Goal: Information Seeking & Learning: Learn about a topic

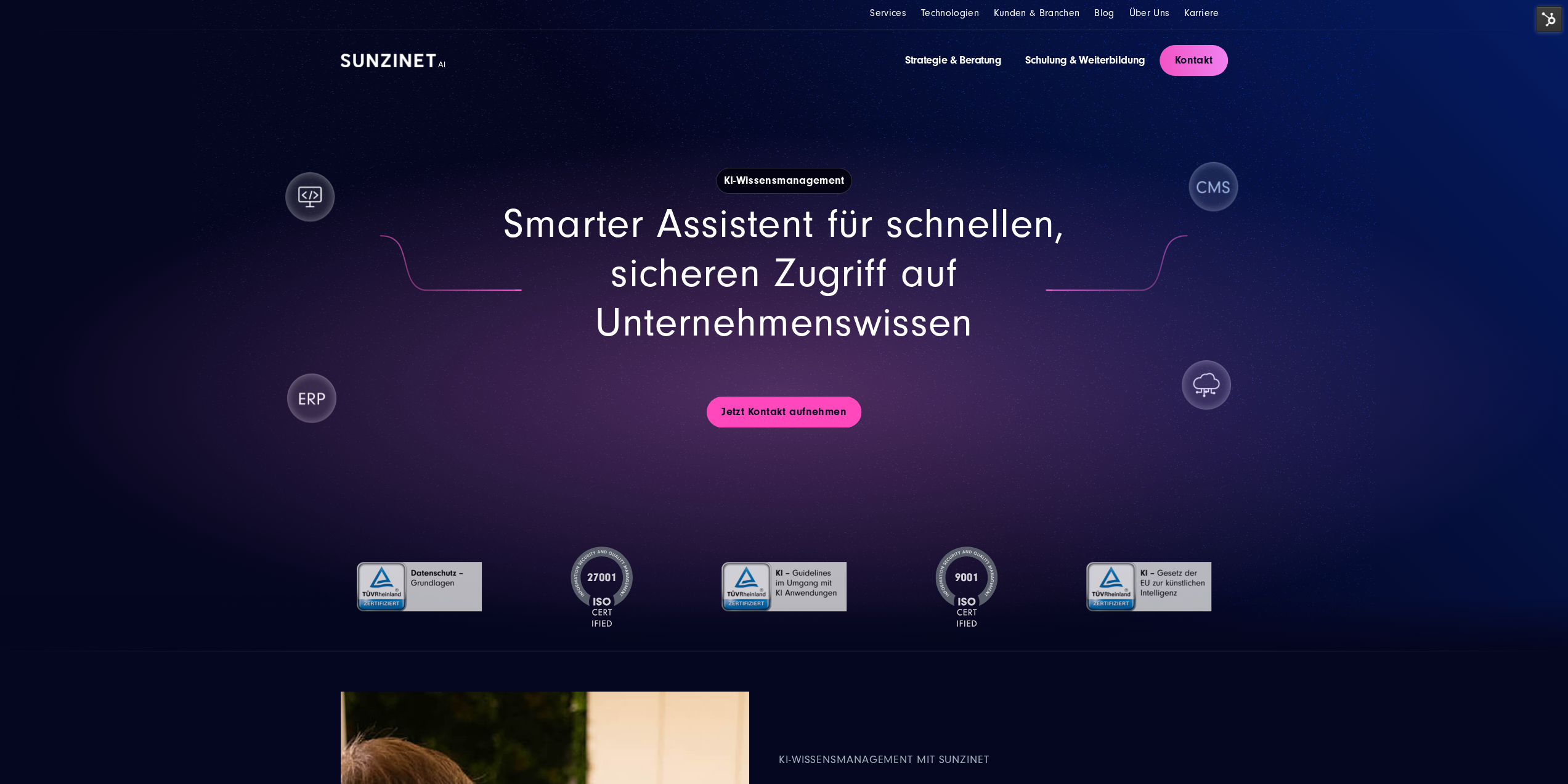
click at [774, 412] on link "Jetzt Kontakt aufnehmen" at bounding box center [784, 411] width 155 height 31
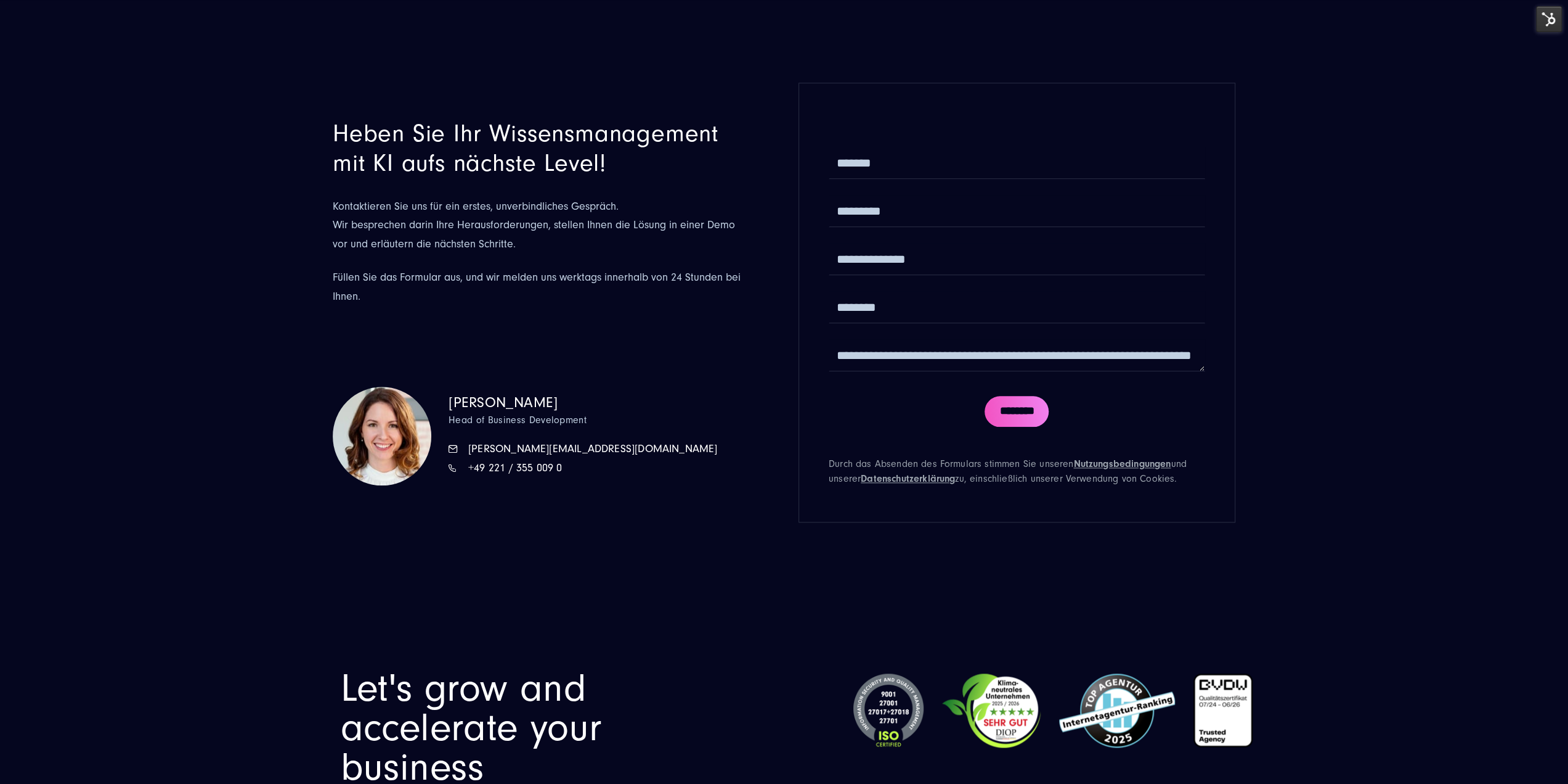
drag, startPoint x: 762, startPoint y: 621, endPoint x: 718, endPoint y: 437, distance: 189.2
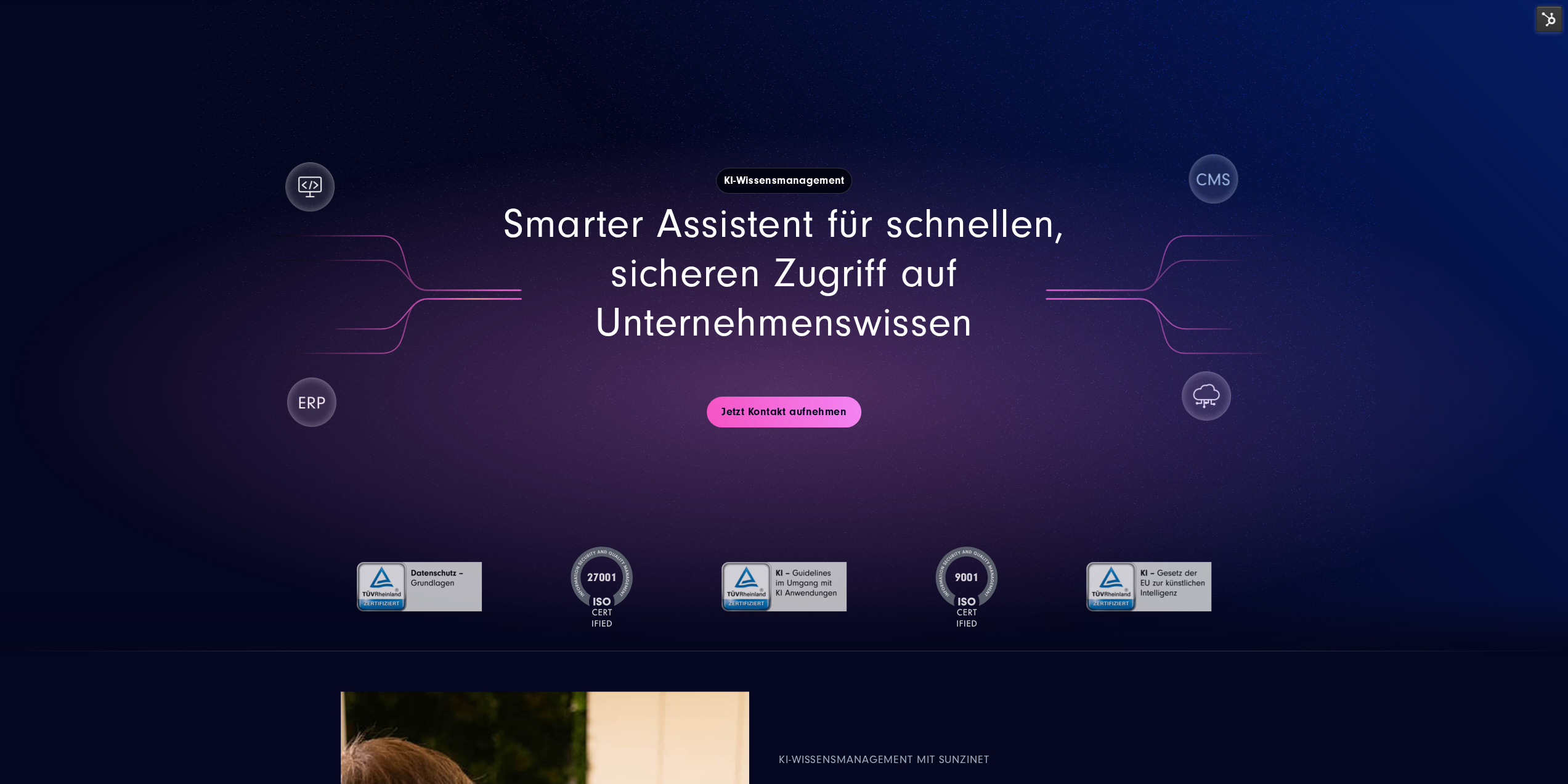
scroll to position [431, 0]
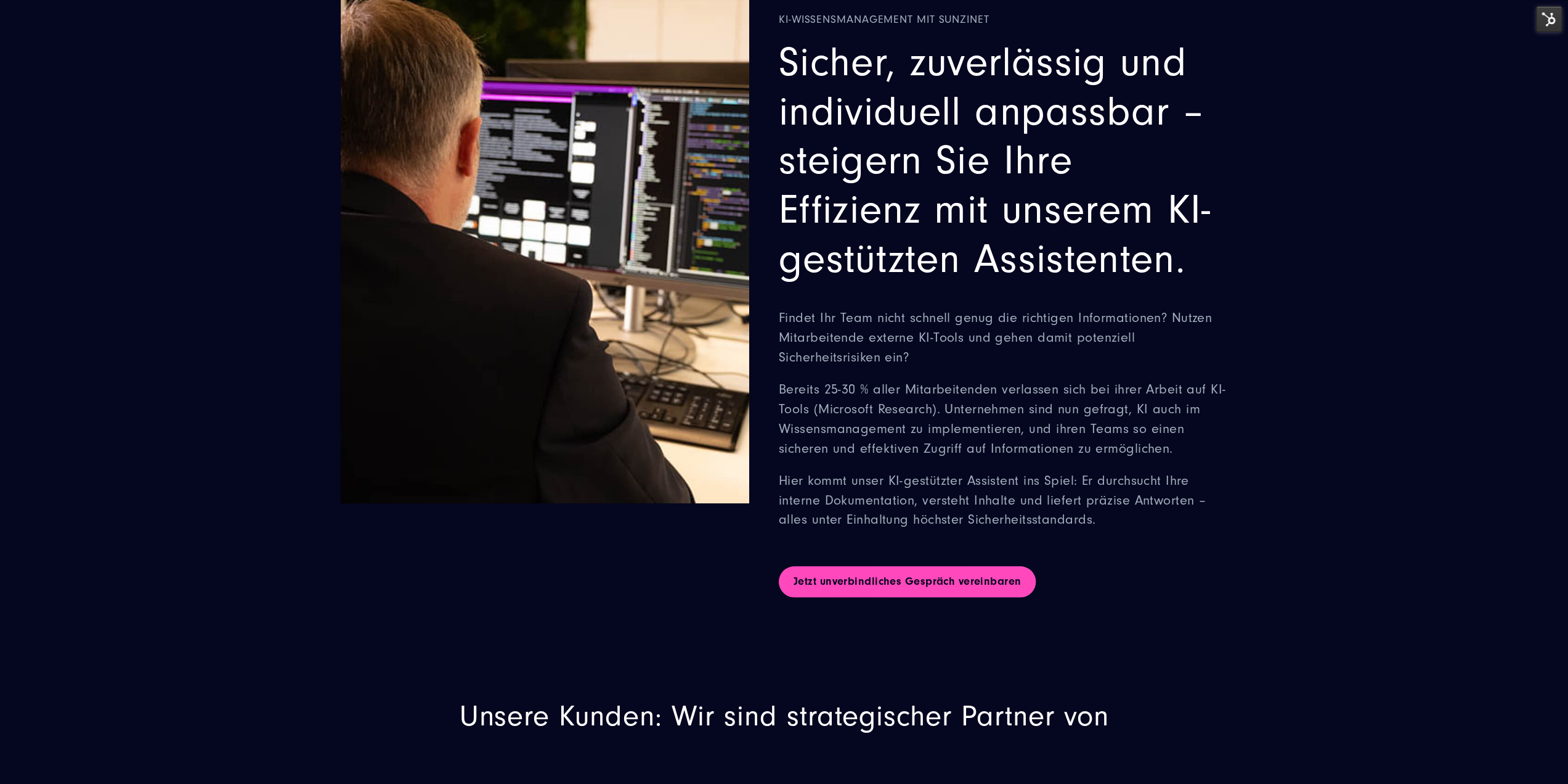
click at [884, 577] on link "Jetzt unverbindliches Gespräch vereinbaren" at bounding box center [907, 581] width 256 height 31
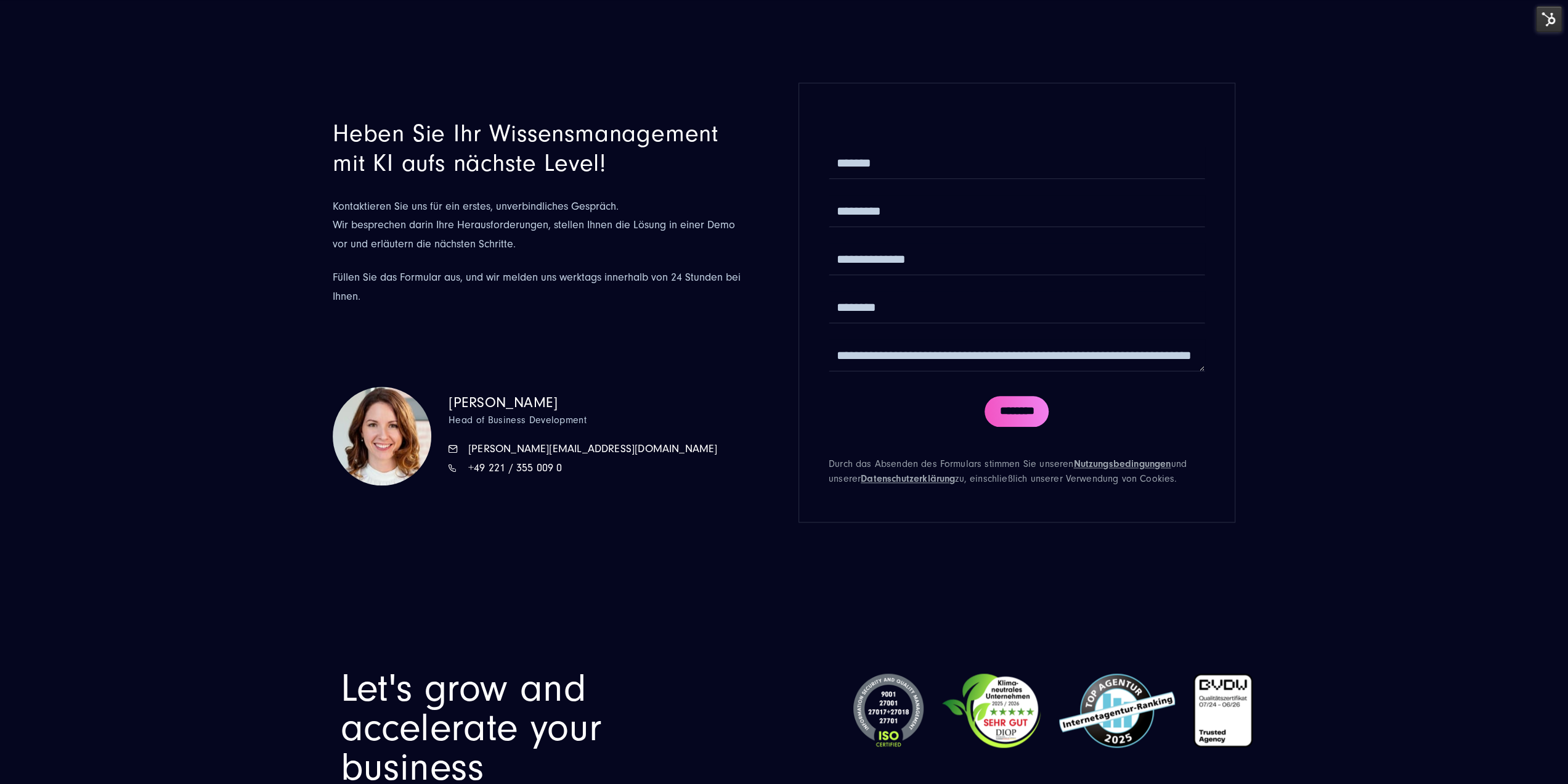
drag, startPoint x: 882, startPoint y: 576, endPoint x: 816, endPoint y: 330, distance: 254.7
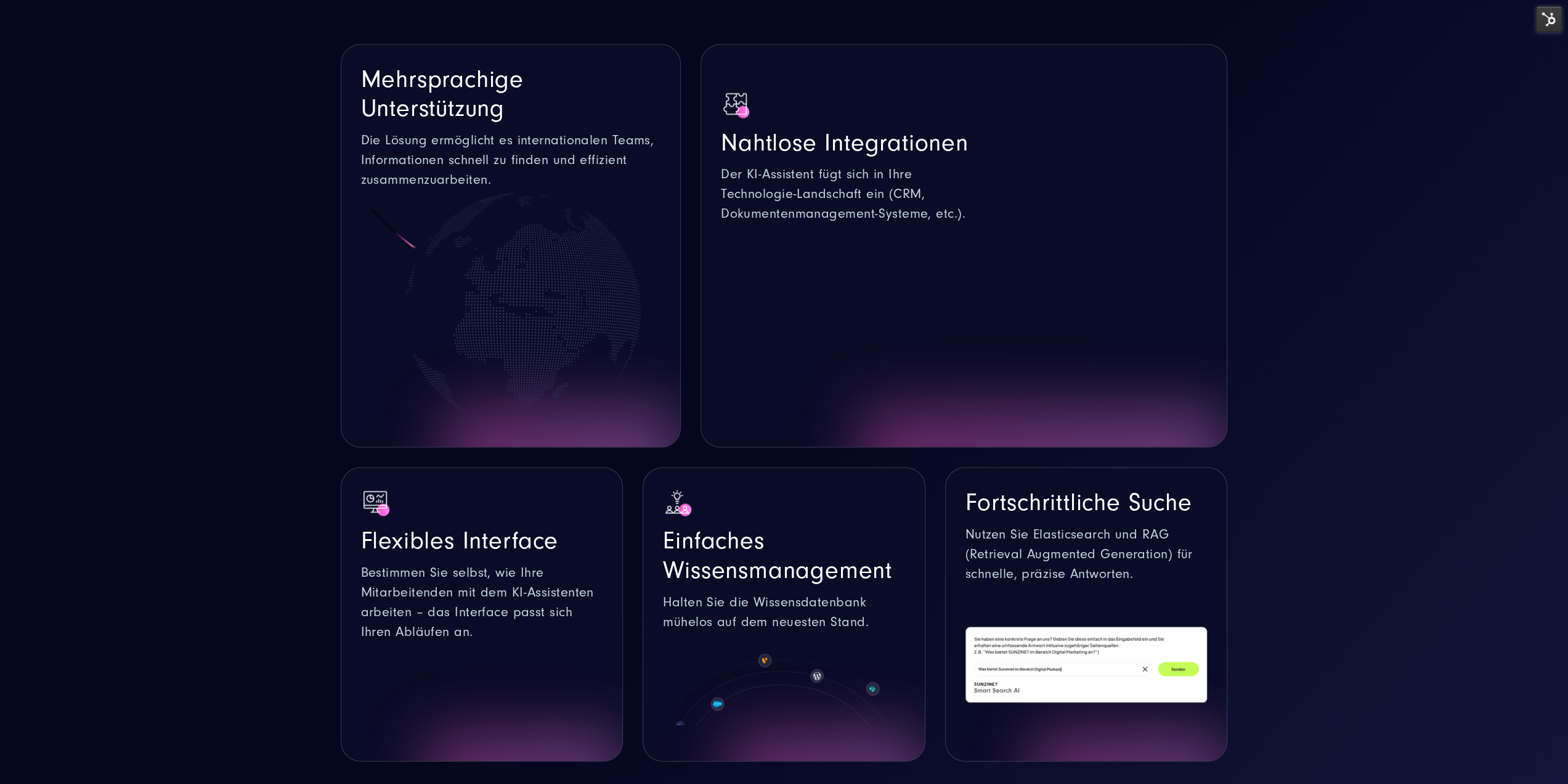
scroll to position [2589, 0]
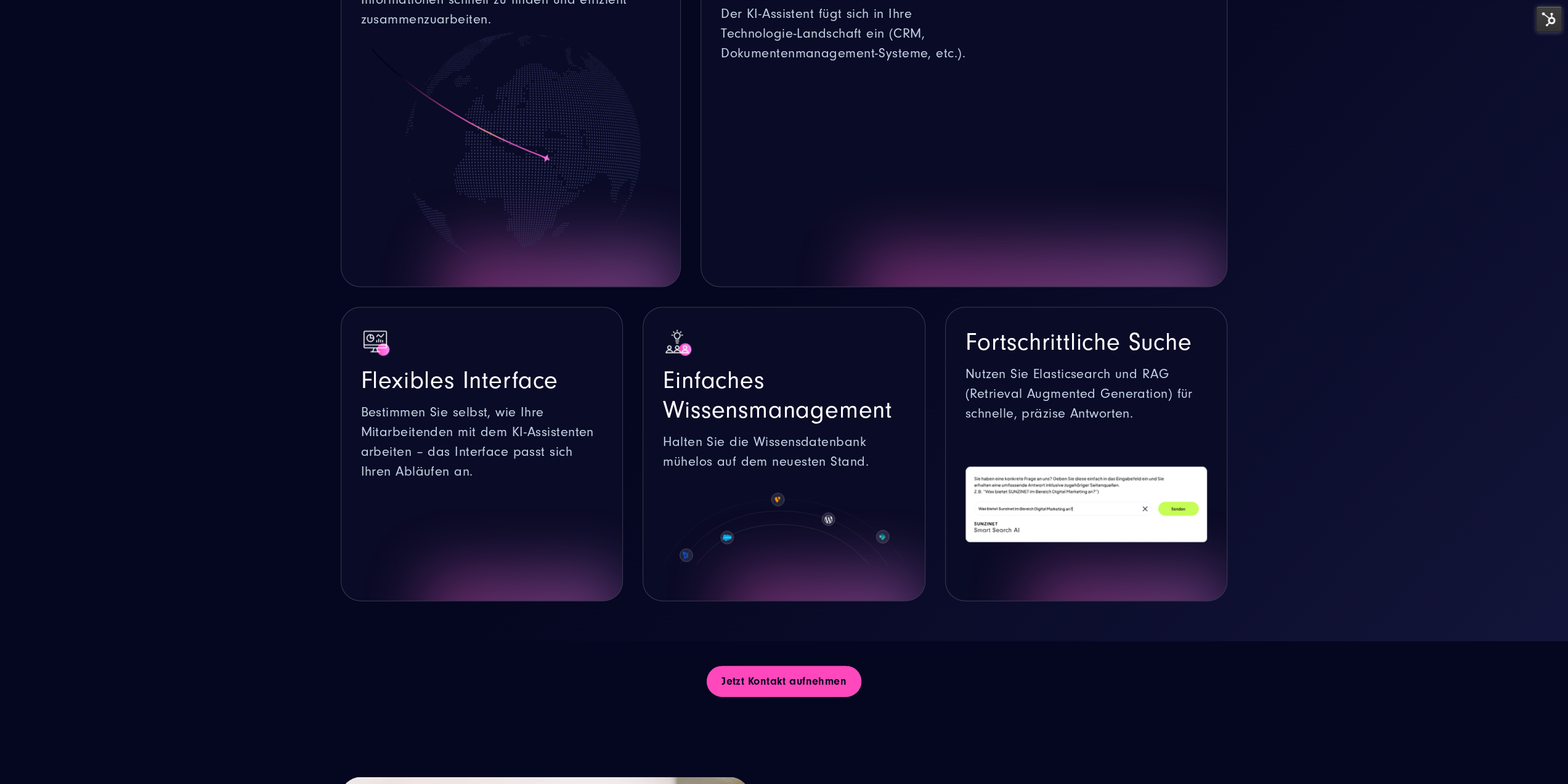
click at [834, 673] on link "Jetzt Kontakt aufnehmen" at bounding box center [784, 681] width 155 height 31
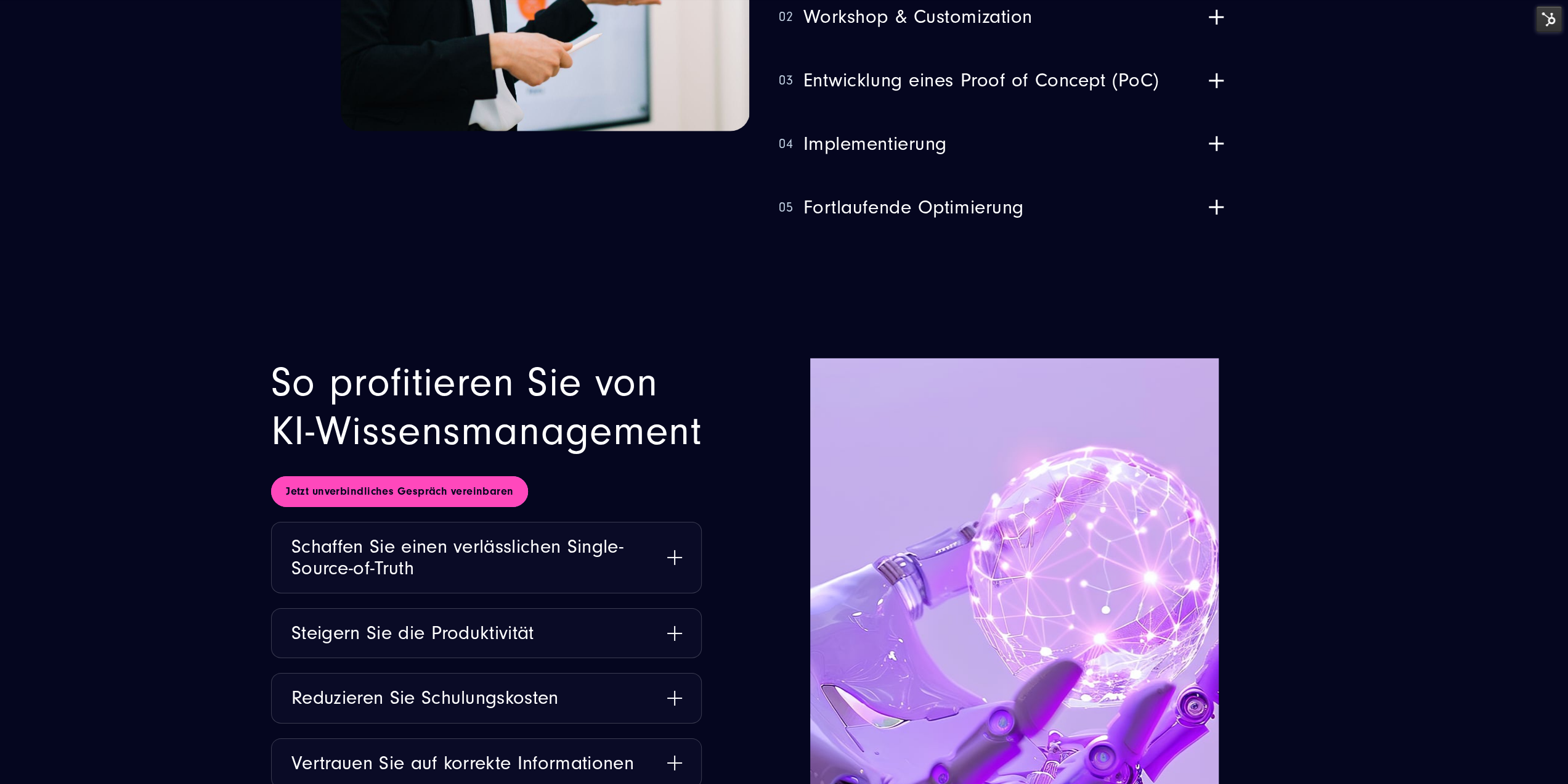
click at [364, 488] on link "Jetzt unverbindliches Gespräch vereinbaren" at bounding box center [400, 491] width 256 height 31
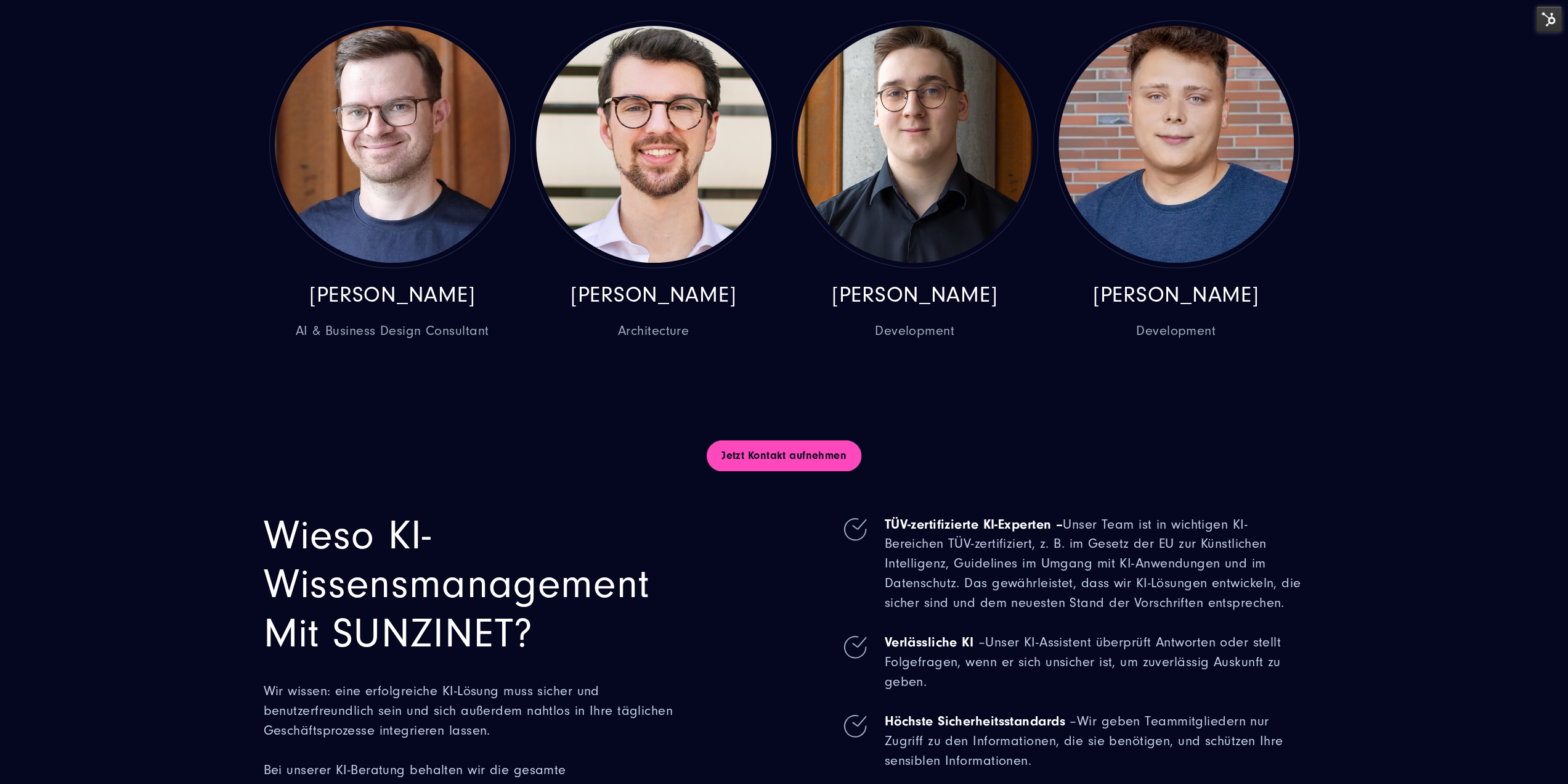
click at [805, 442] on link "Jetzt Kontakt aufnehmen" at bounding box center [784, 456] width 155 height 31
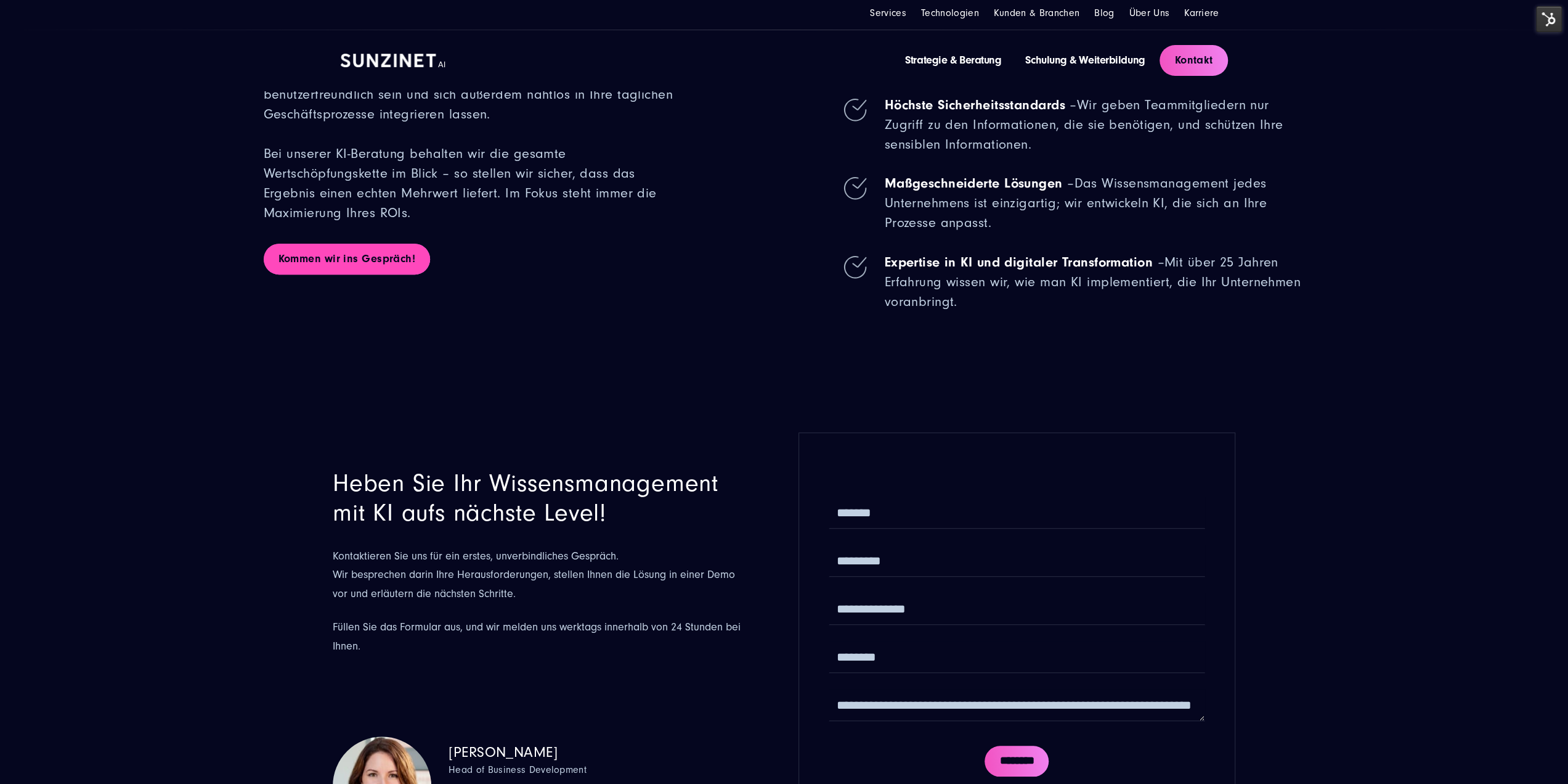
click at [361, 259] on link "Kommen wir ins Gespräch!" at bounding box center [347, 259] width 167 height 31
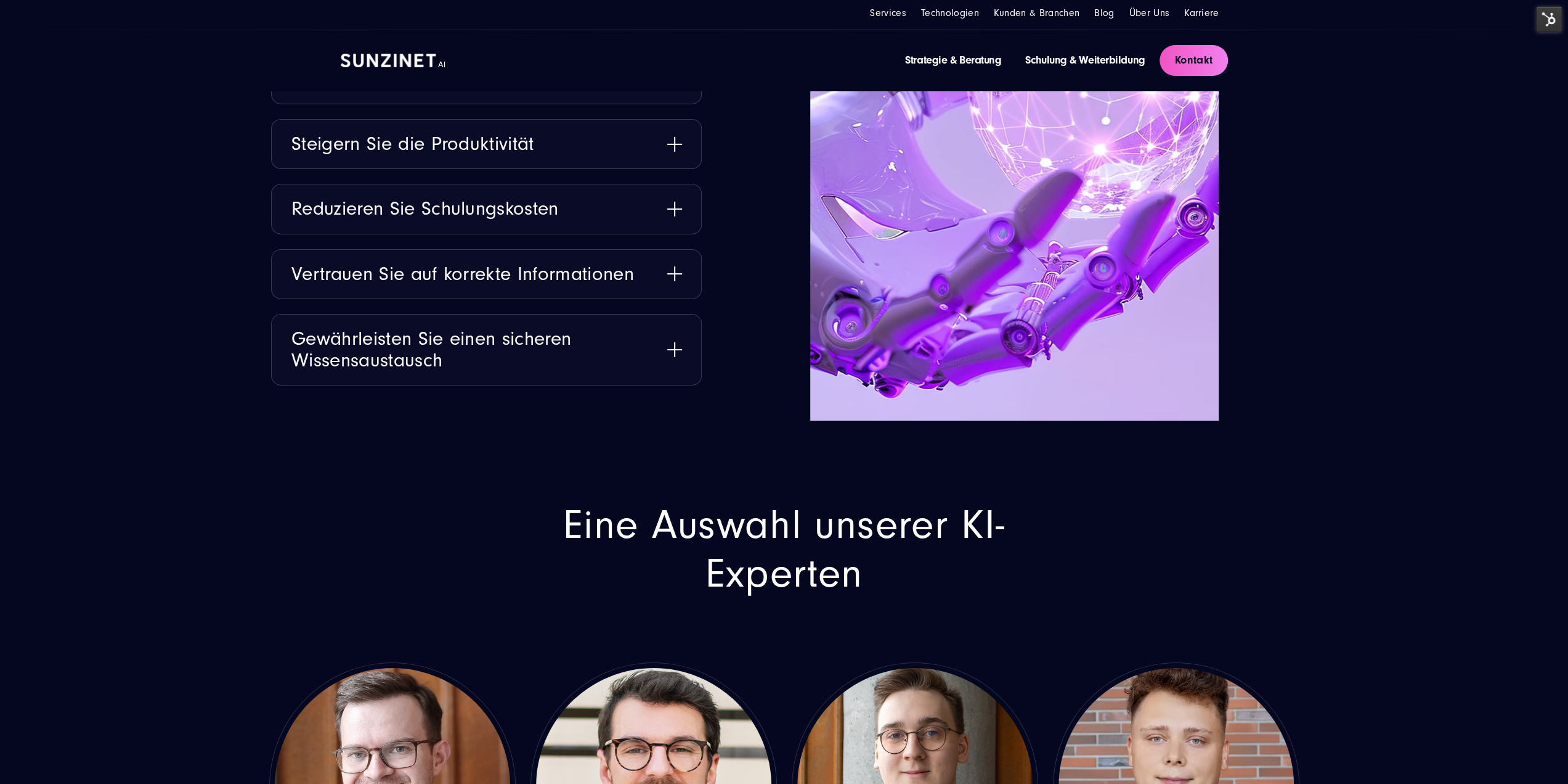
scroll to position [3807, 0]
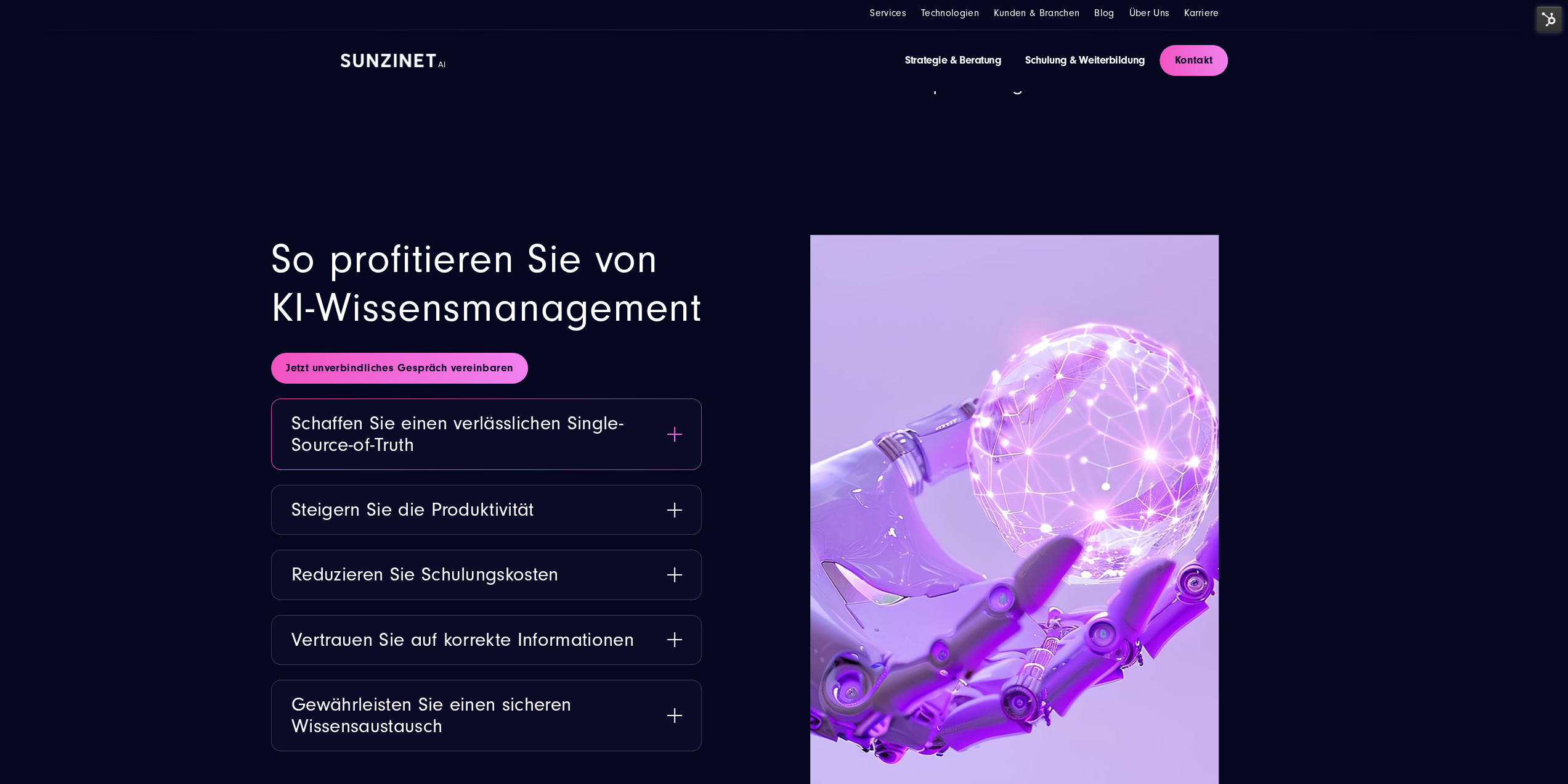
click at [645, 414] on button "Schaffen Sie einen verlässlichen Single-Source-of-Truth" at bounding box center [486, 434] width 429 height 70
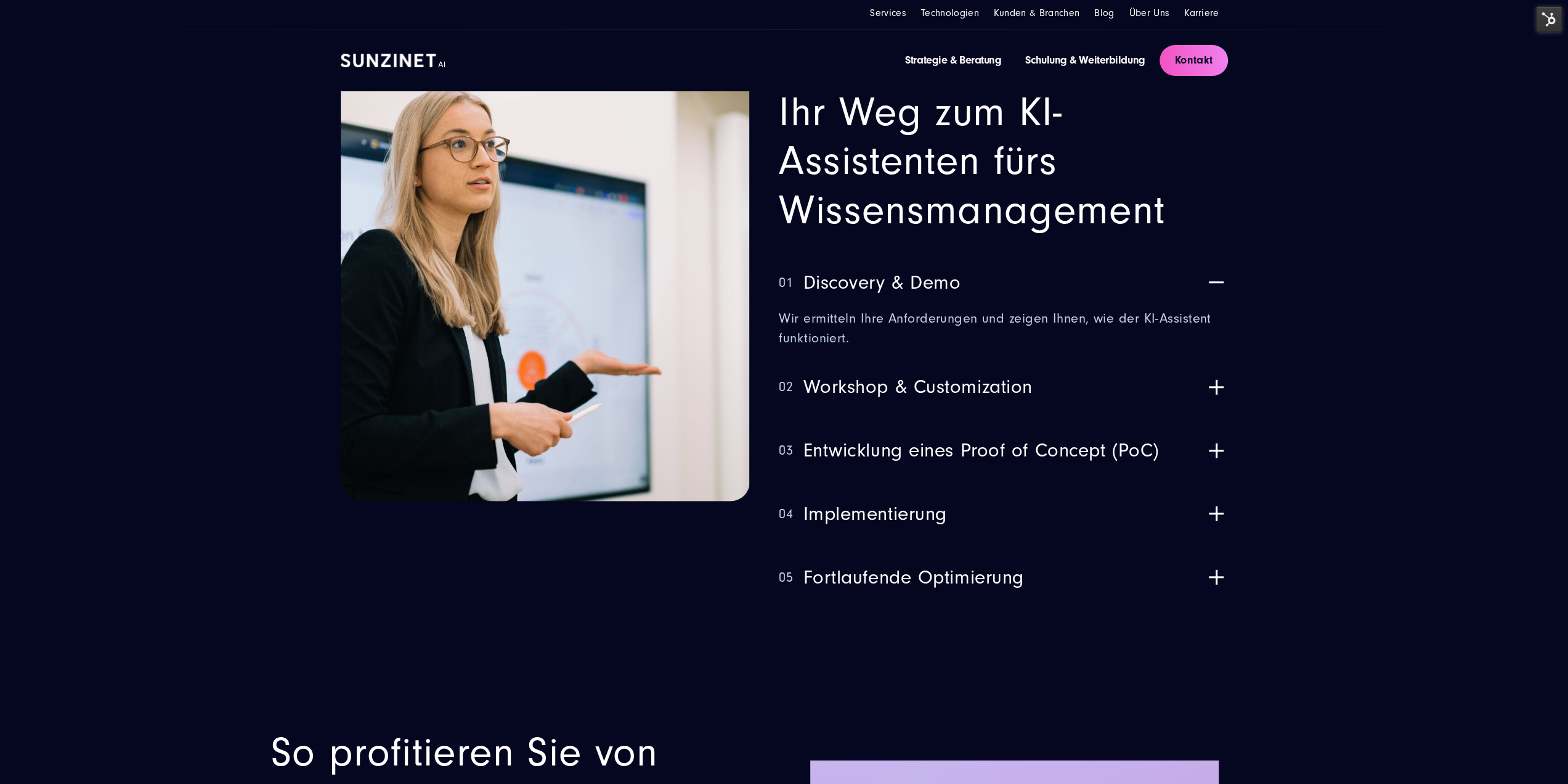
drag, startPoint x: 884, startPoint y: 653, endPoint x: 879, endPoint y: 648, distance: 7.1
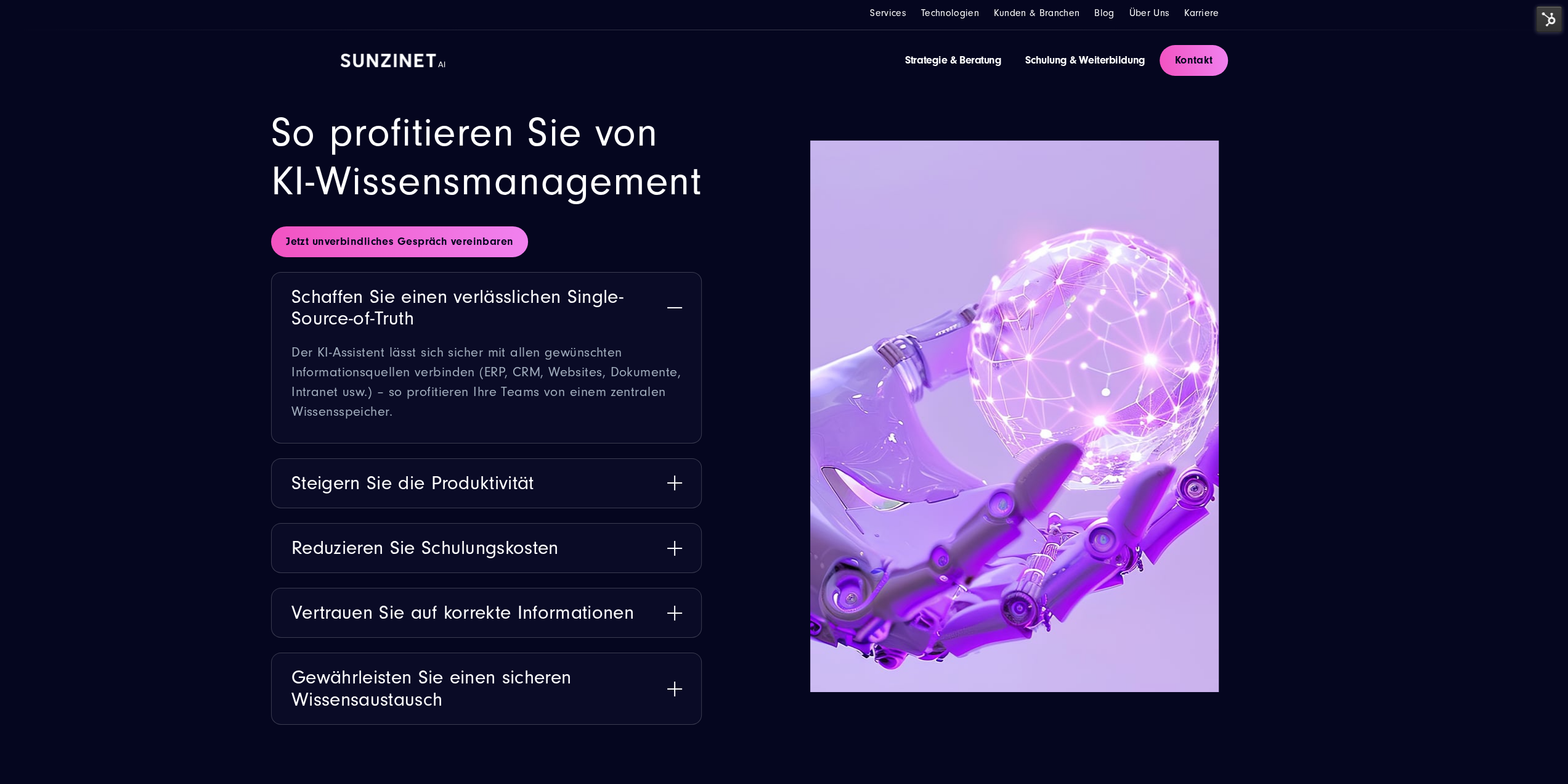
scroll to position [3822, 0]
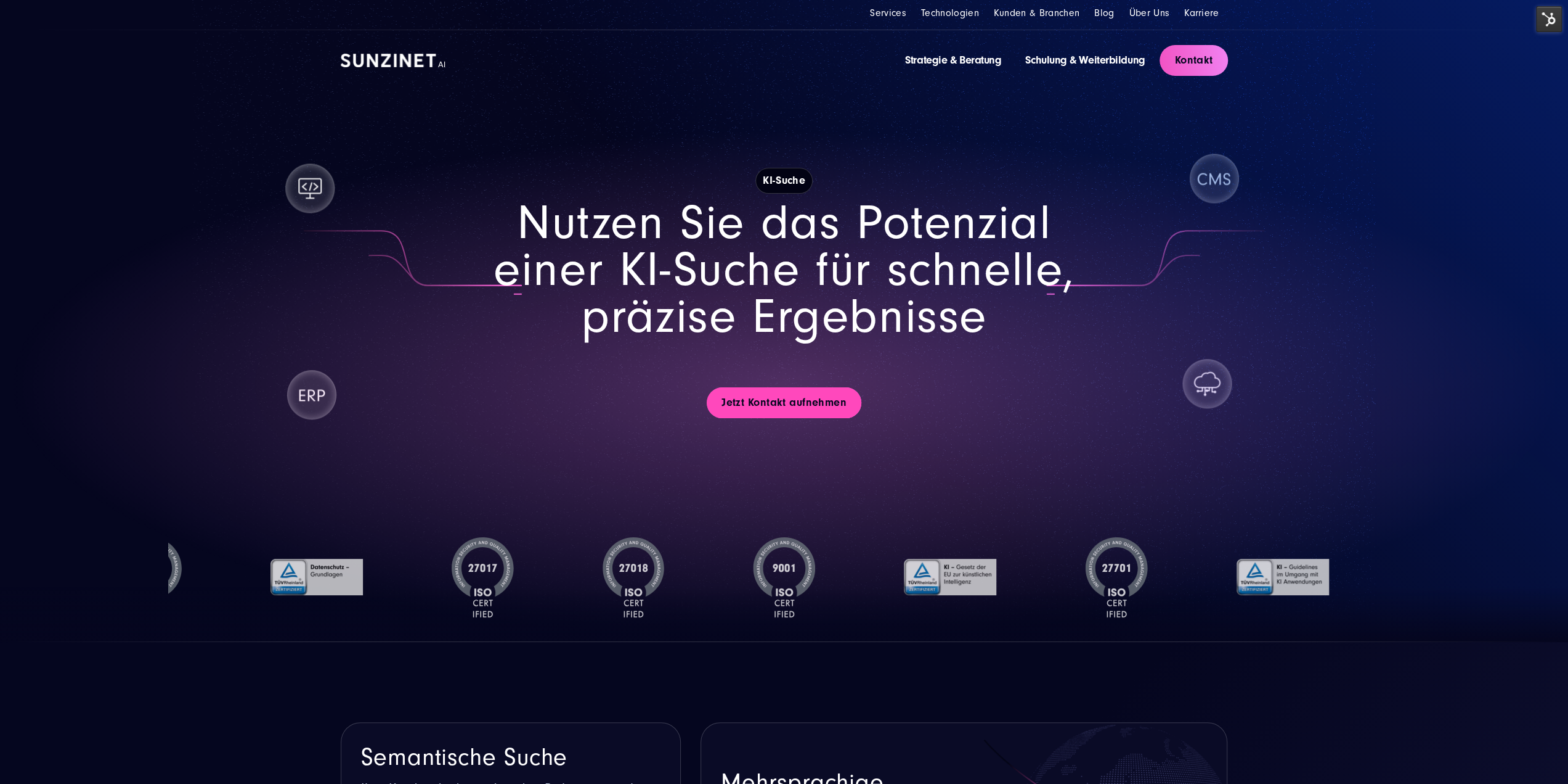
click at [822, 412] on link "Jetzt Kontakt aufnehmen" at bounding box center [784, 402] width 155 height 31
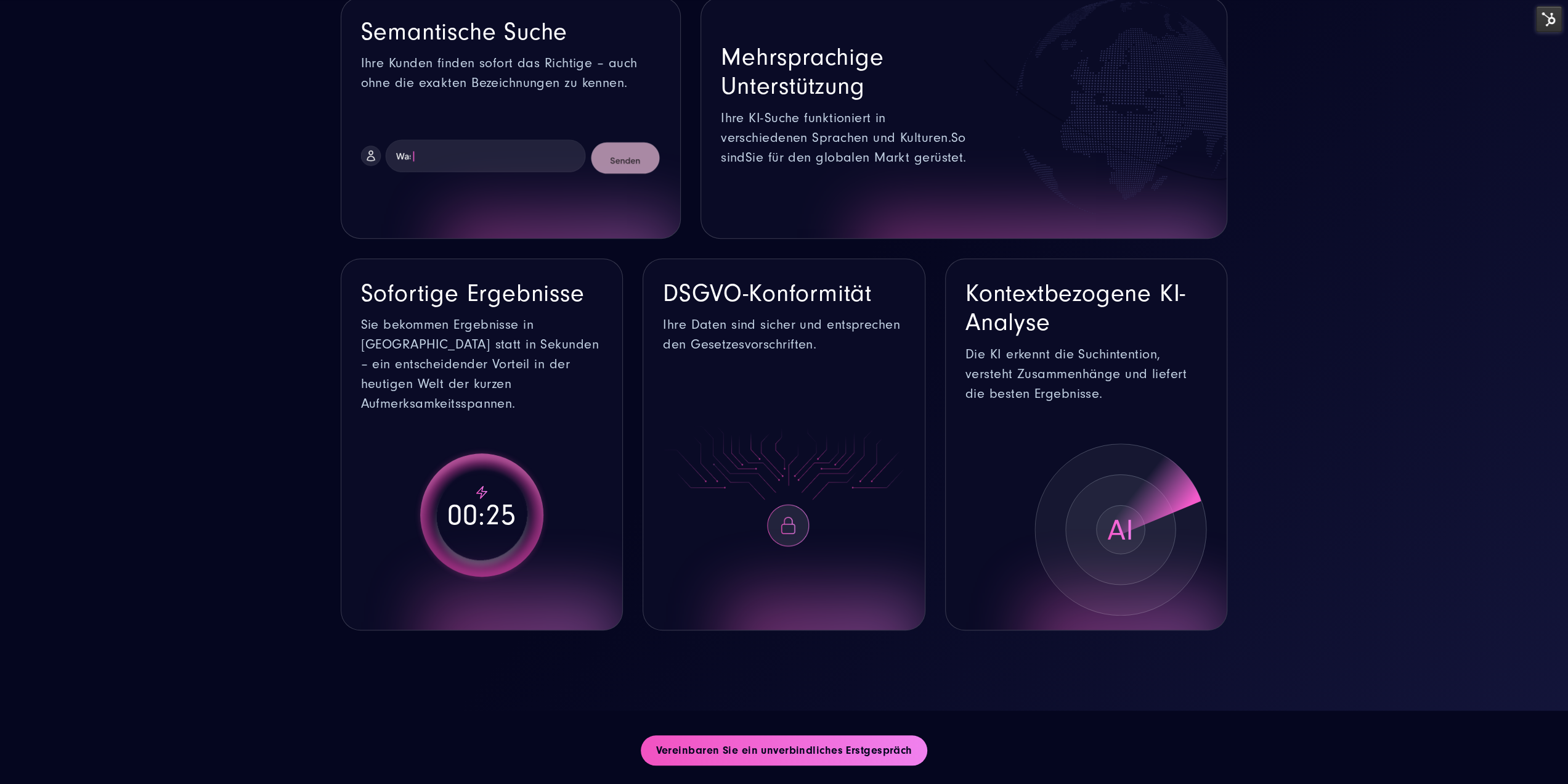
scroll to position [801, 0]
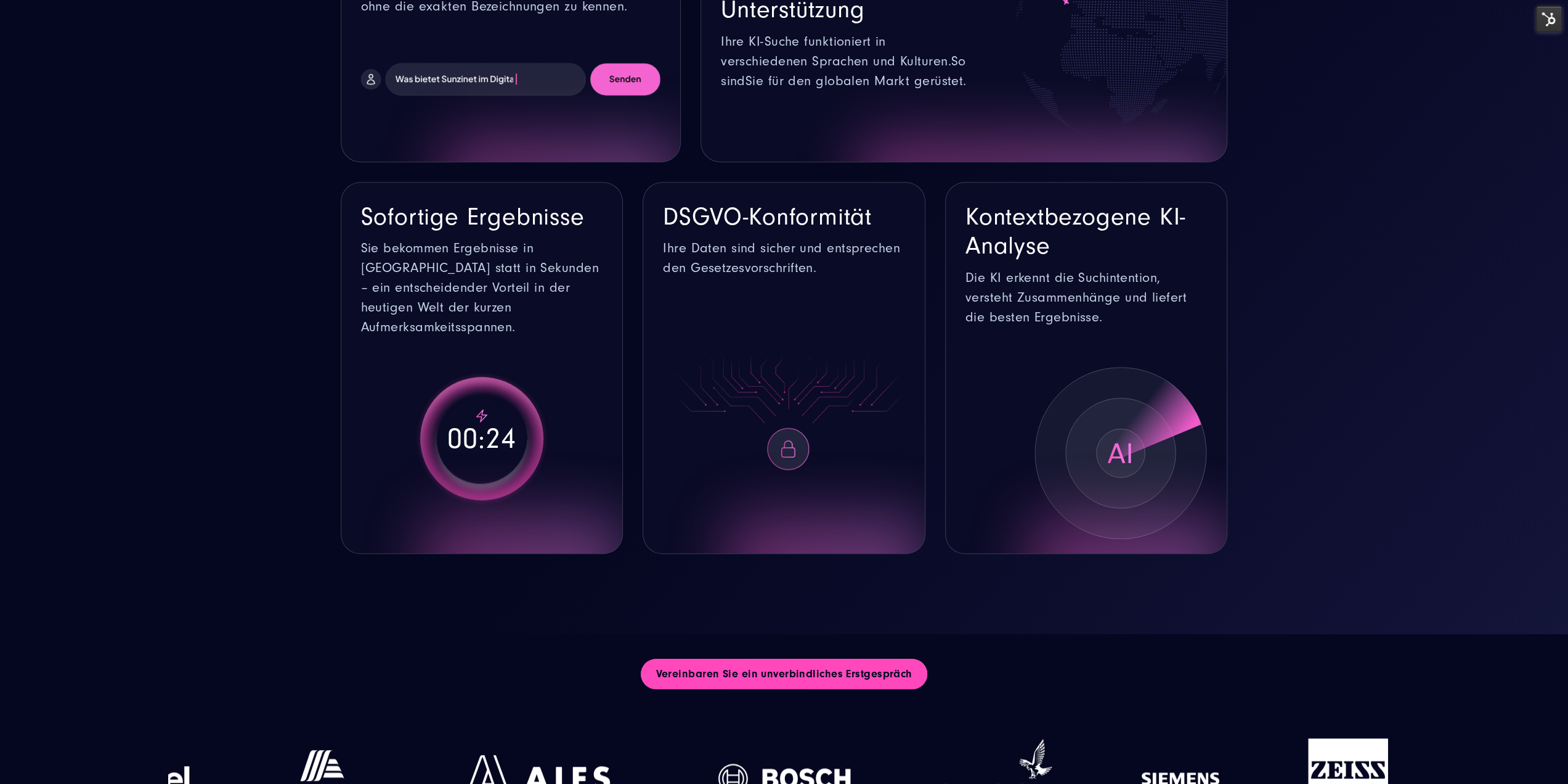
click at [769, 668] on link "Vereinbaren Sie ein unverbindliches Erstgespräch" at bounding box center [784, 674] width 286 height 31
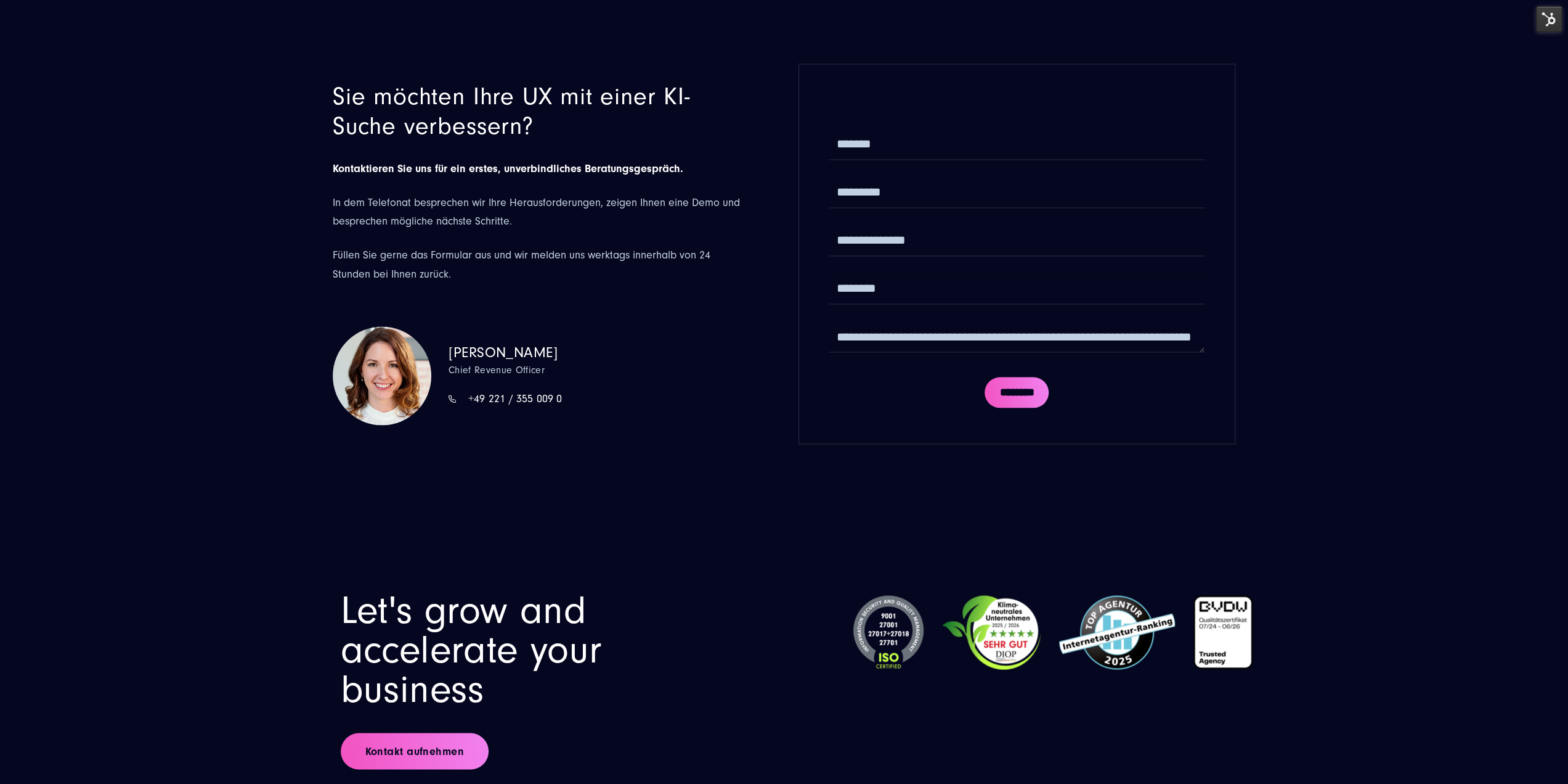
drag, startPoint x: 769, startPoint y: 668, endPoint x: 770, endPoint y: 657, distance: 11.0
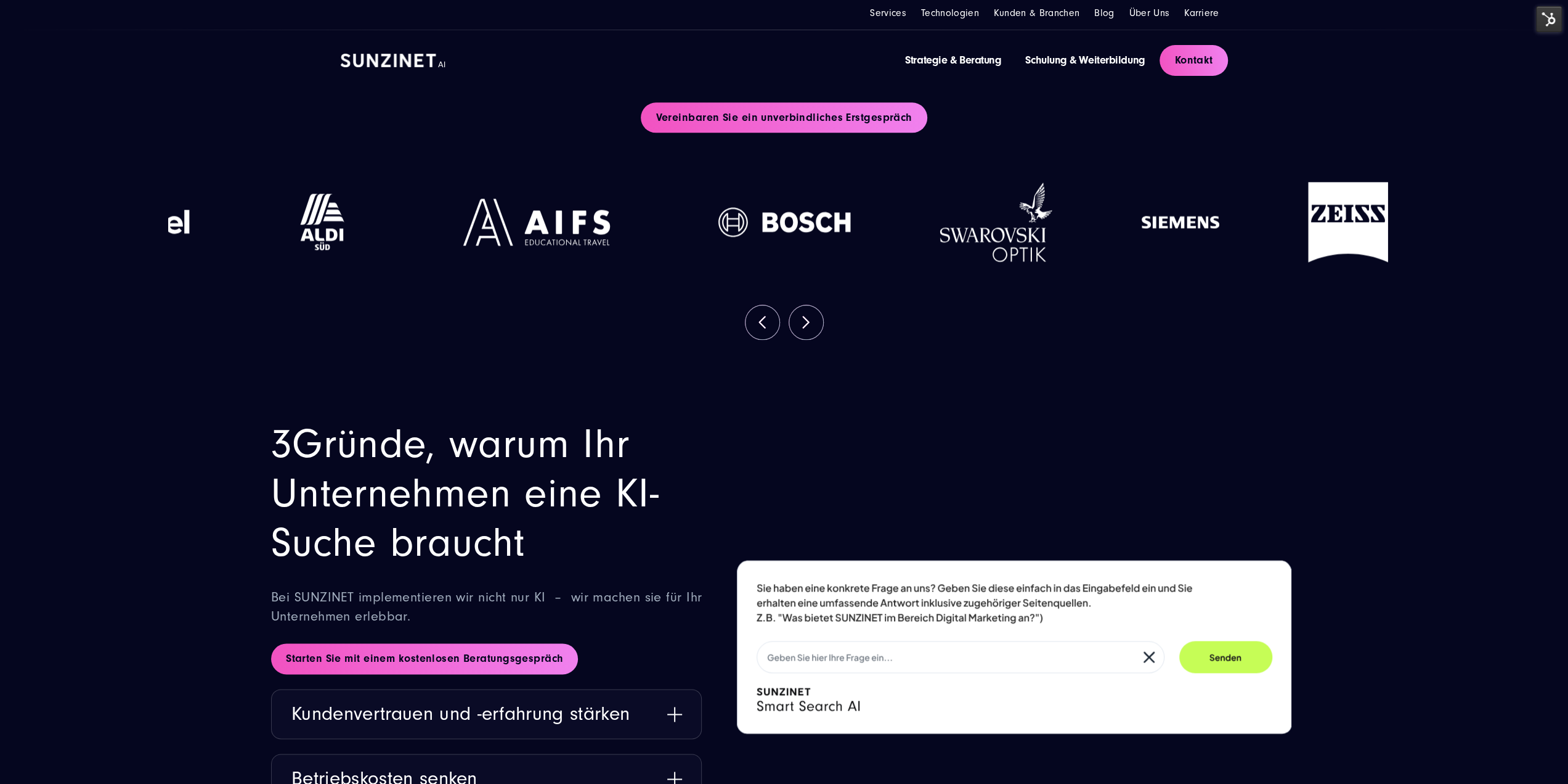
scroll to position [0, 0]
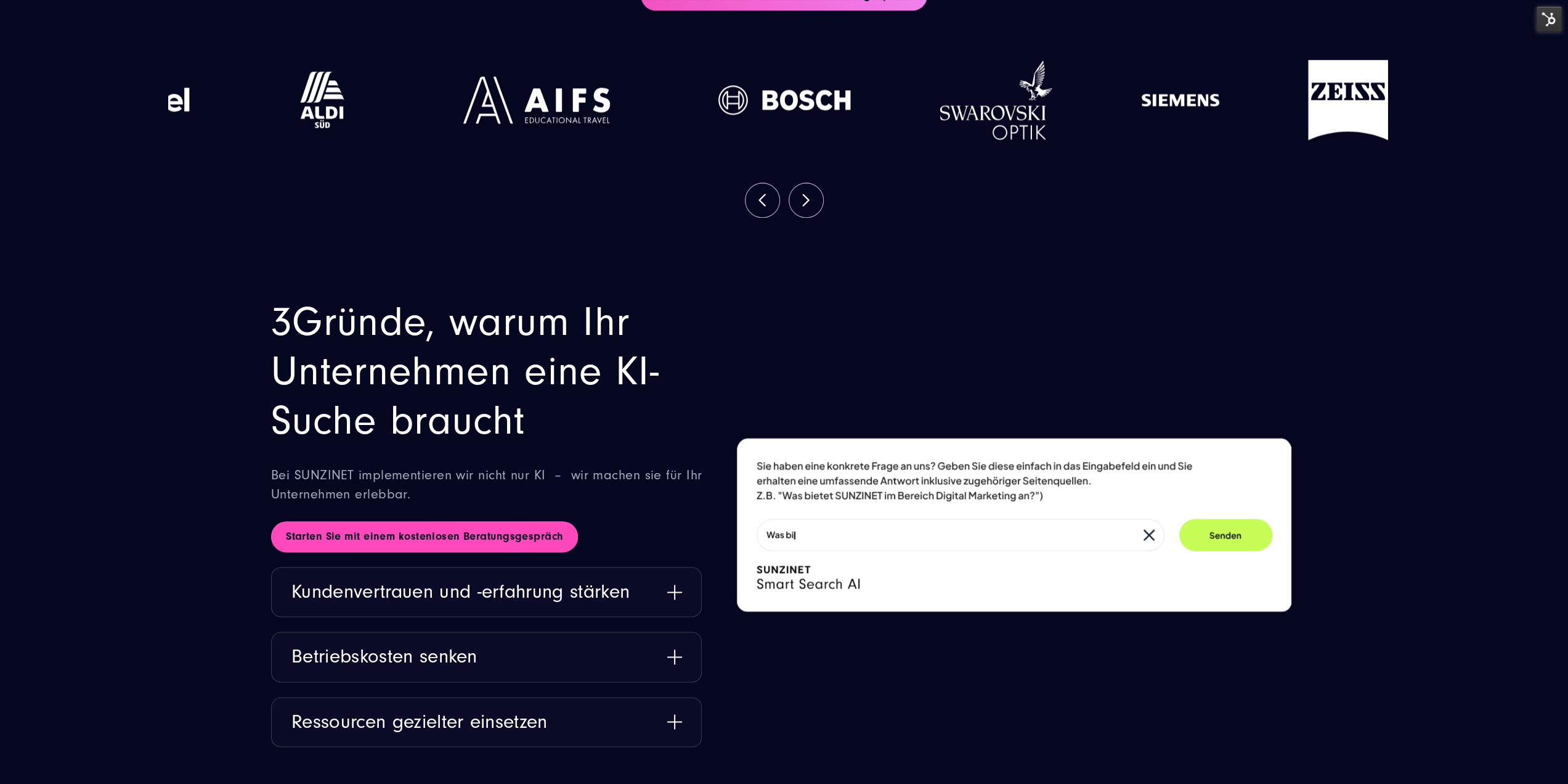
click at [543, 546] on link "Starten Sie mit einem kostenlosen Beratungsgespräch" at bounding box center [424, 536] width 306 height 31
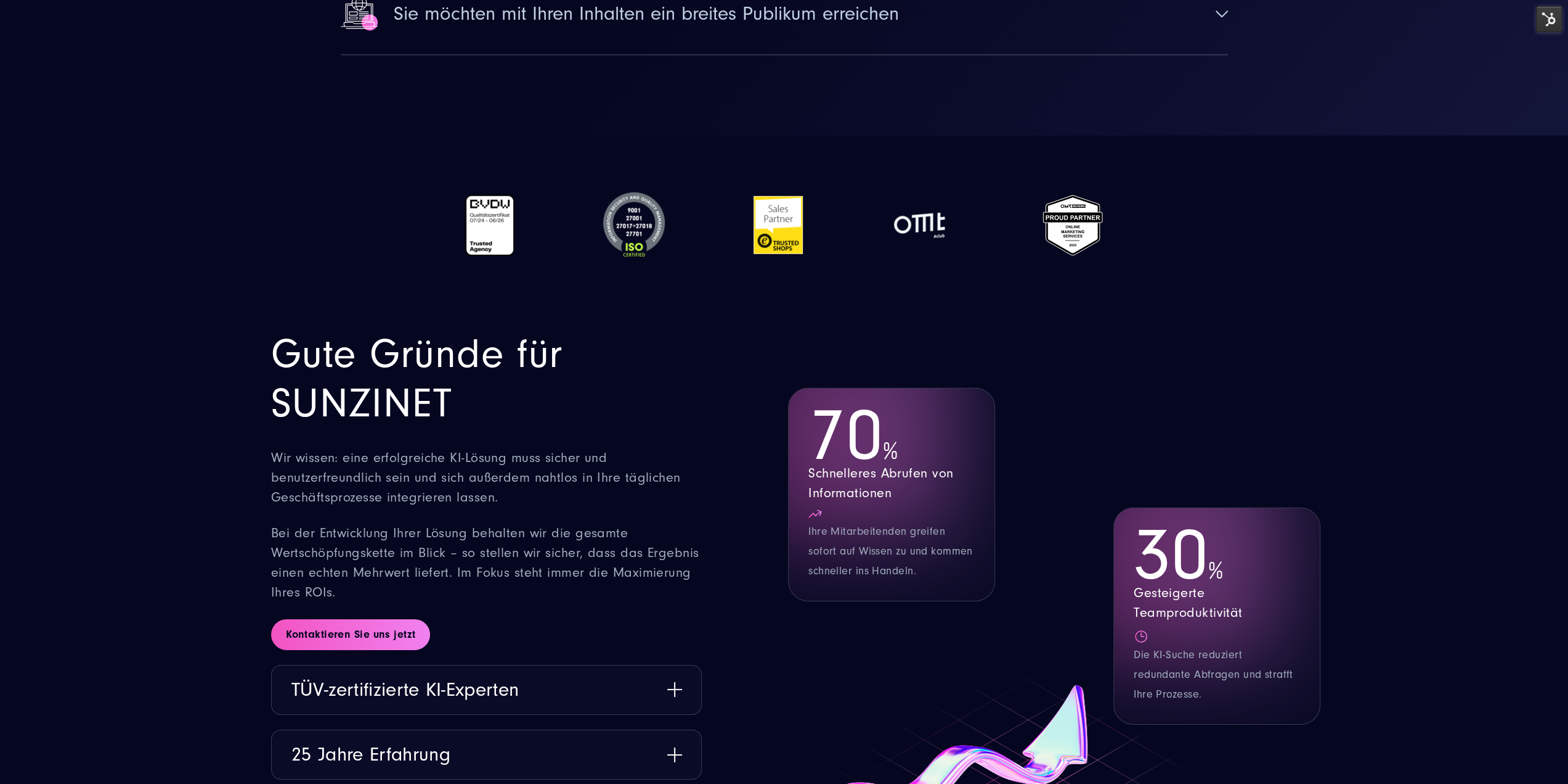
scroll to position [3761, 0]
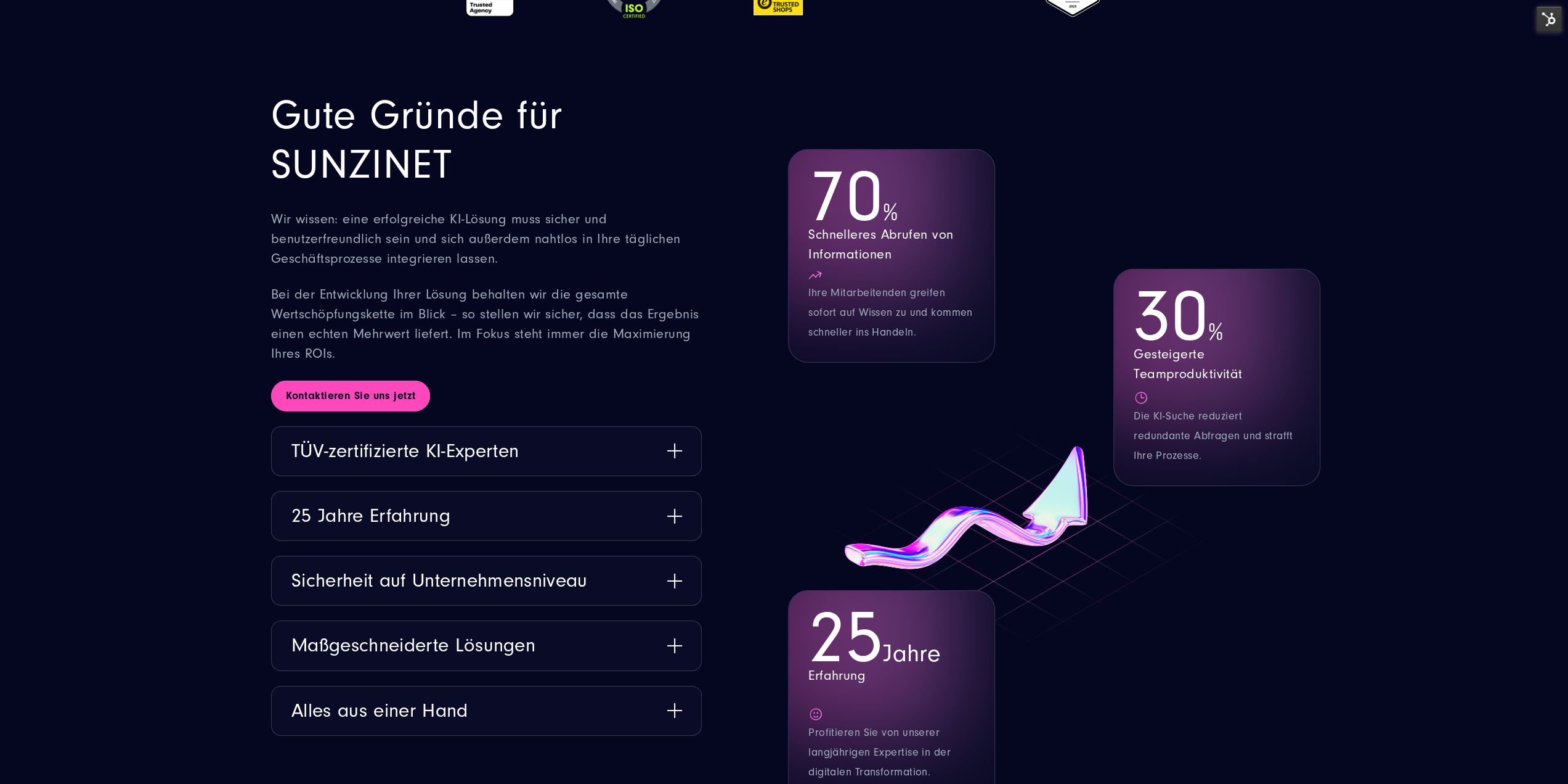
click at [386, 394] on link "Kontaktieren Sie uns jetzt" at bounding box center [351, 395] width 159 height 31
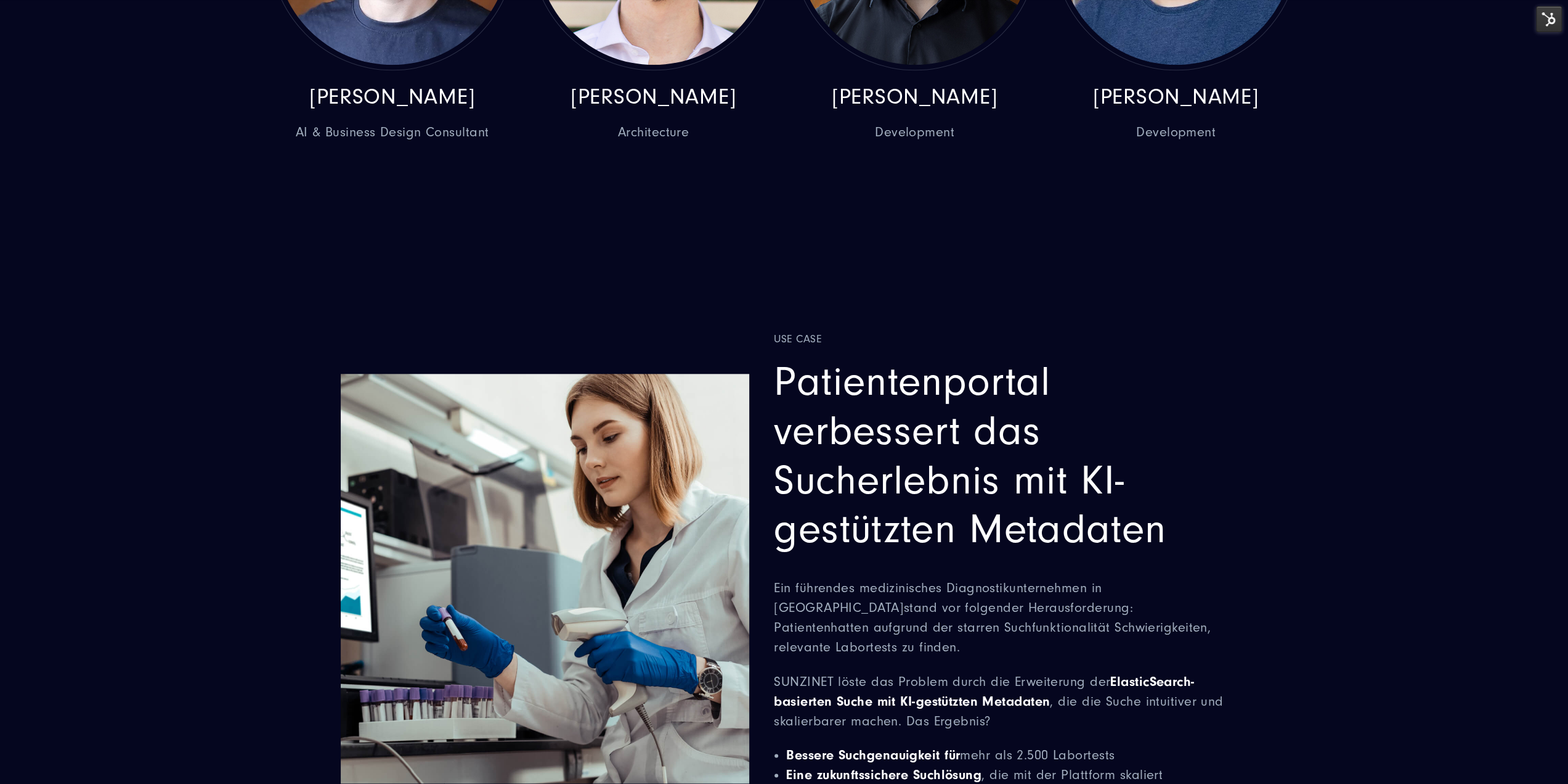
scroll to position [6142, 0]
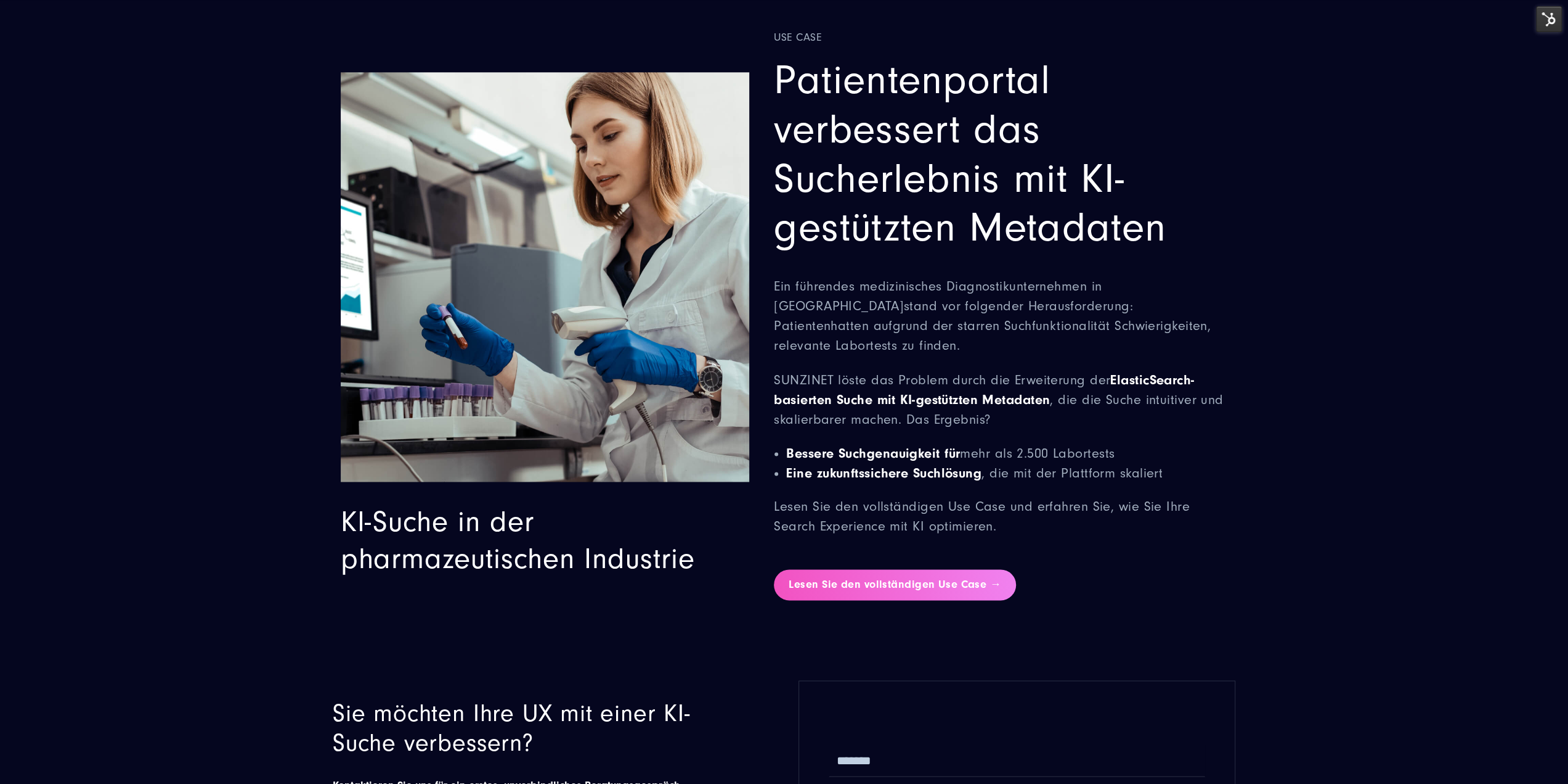
click at [838, 569] on link "Lesen Sie den vollständigen Use Case →" at bounding box center [895, 584] width 242 height 31
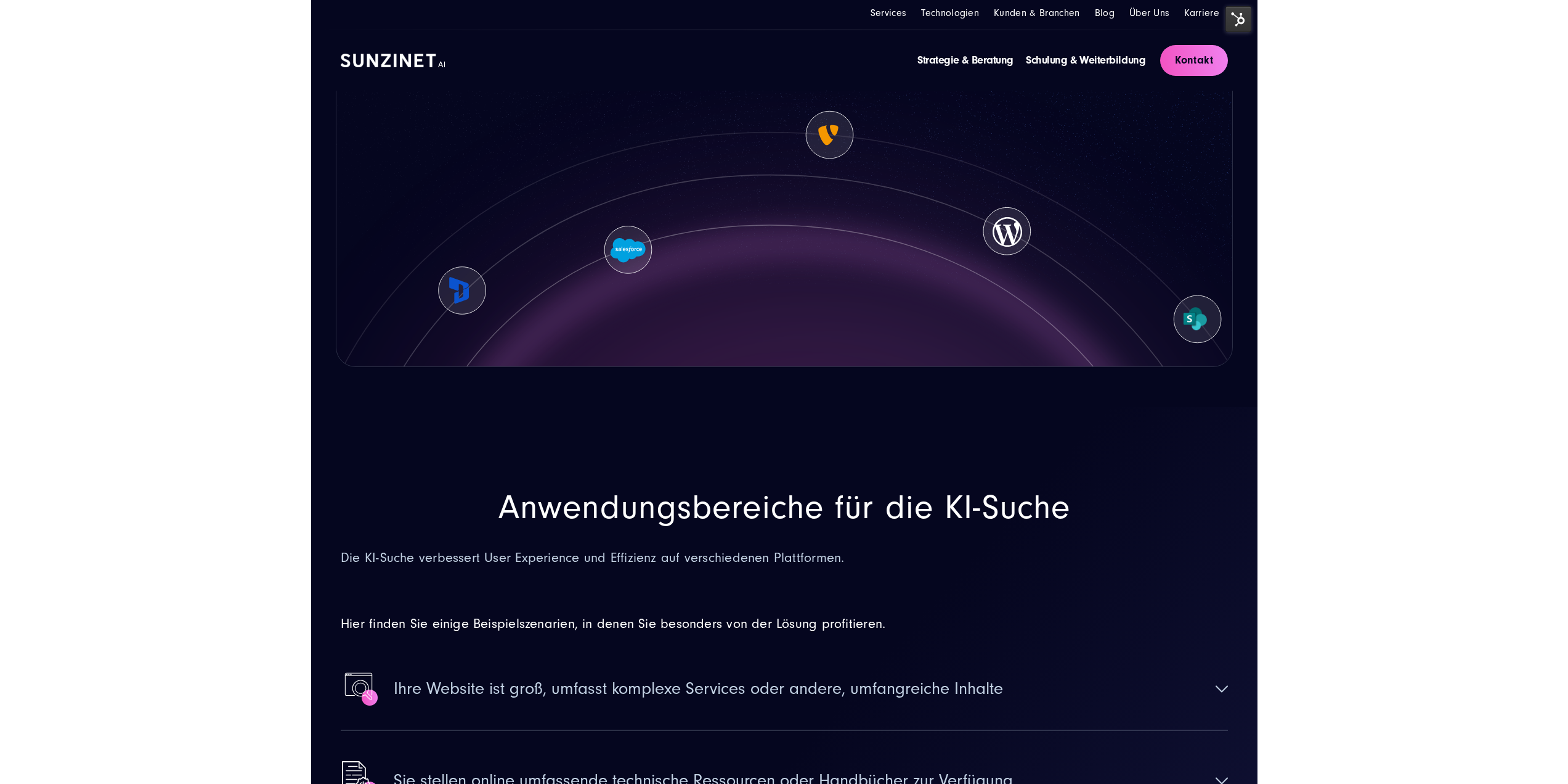
scroll to position [2505, 0]
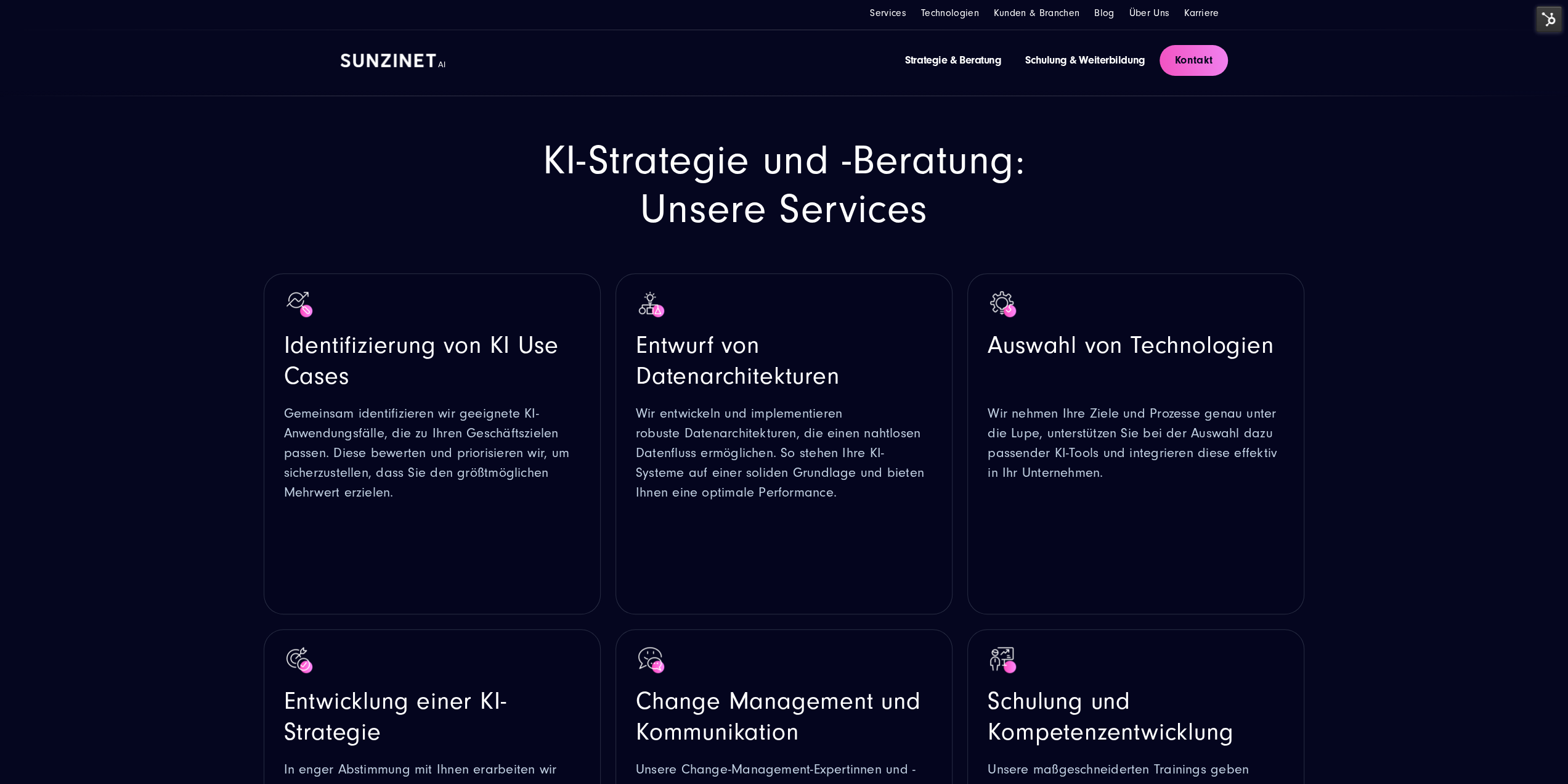
scroll to position [572, 0]
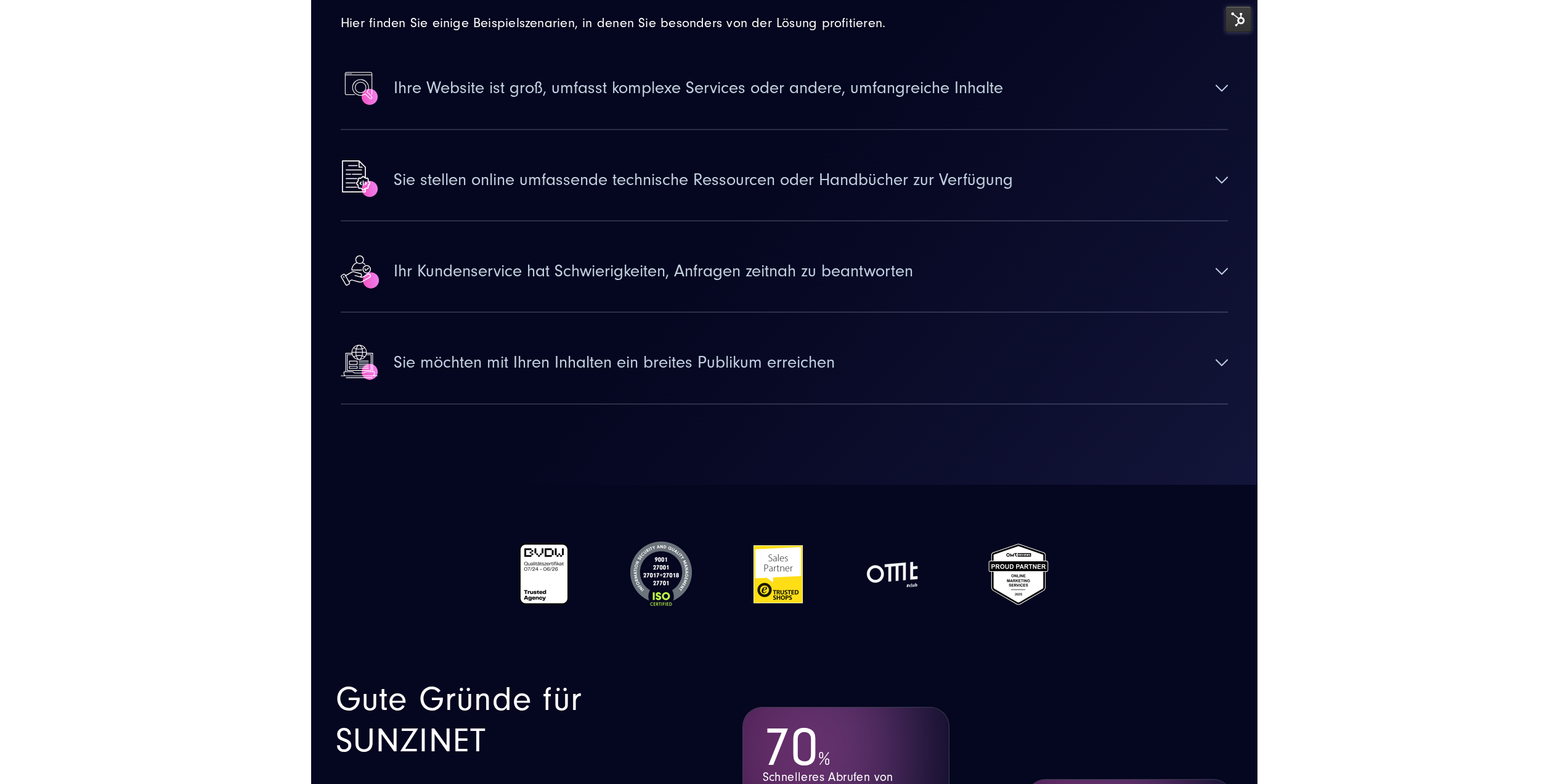
scroll to position [3171, 0]
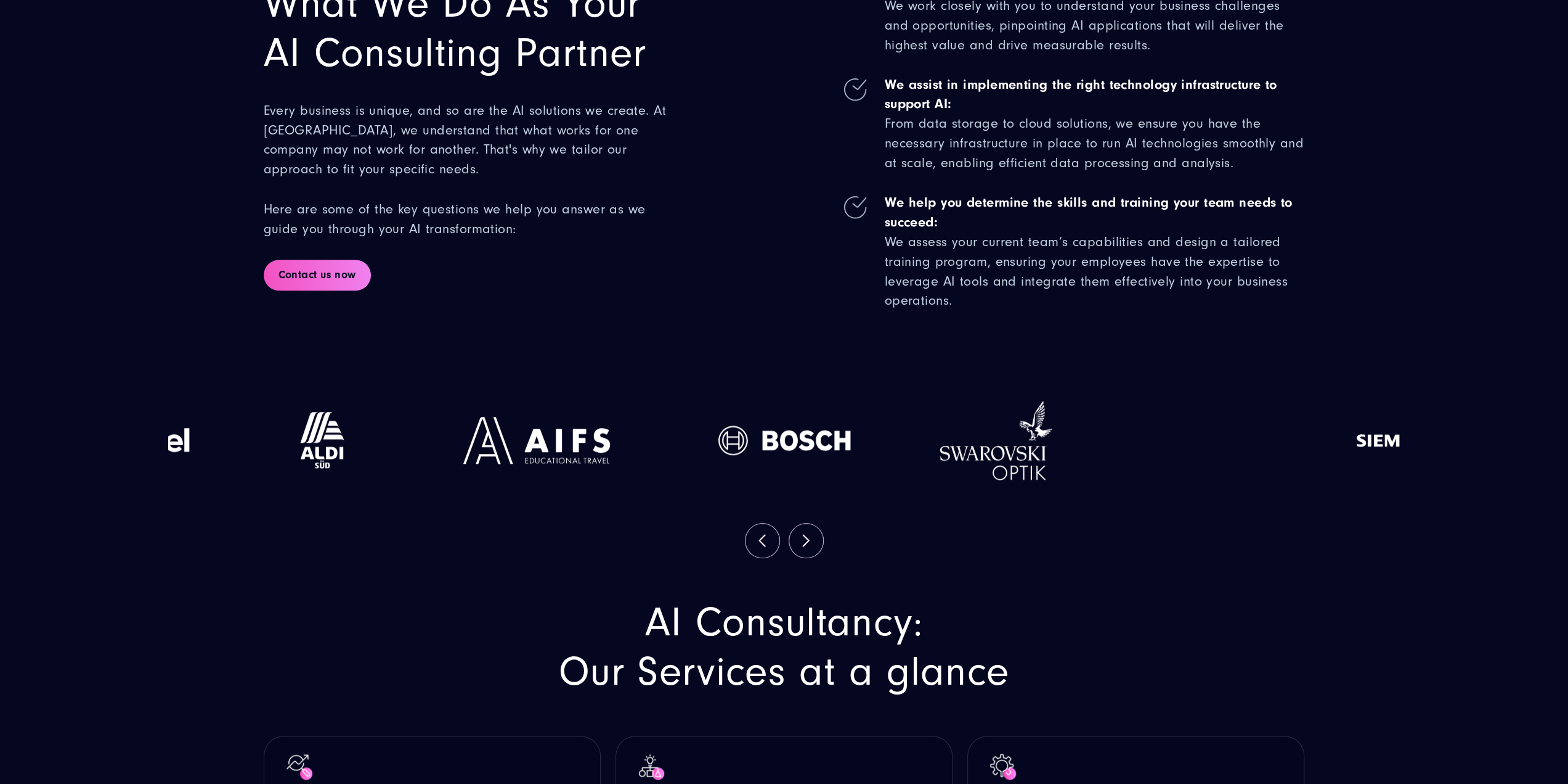
scroll to position [1048, 0]
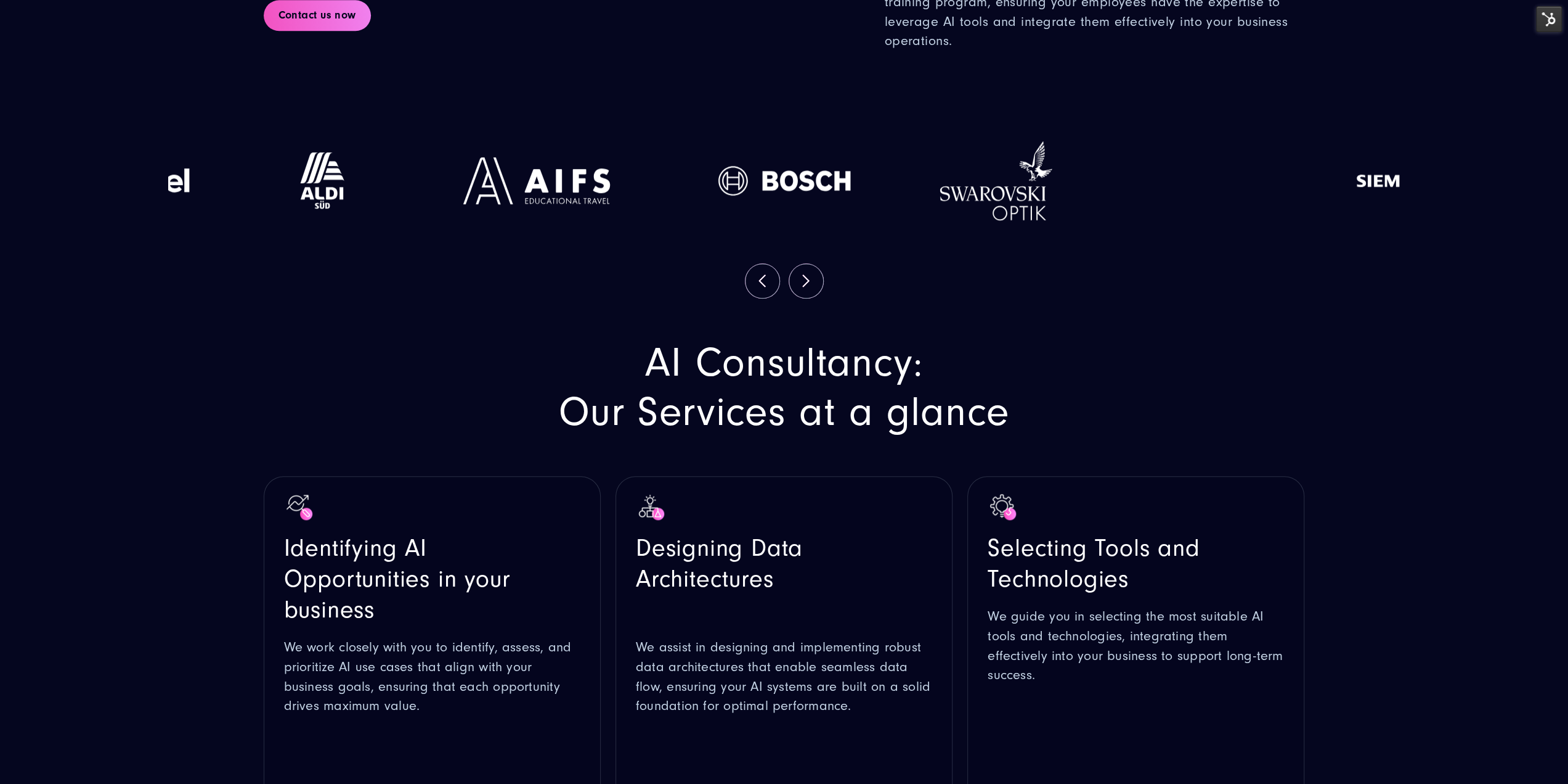
drag, startPoint x: 1035, startPoint y: 146, endPoint x: 1057, endPoint y: 92, distance: 58.3
click at [1044, 123] on div at bounding box center [996, 180] width 202 height 129
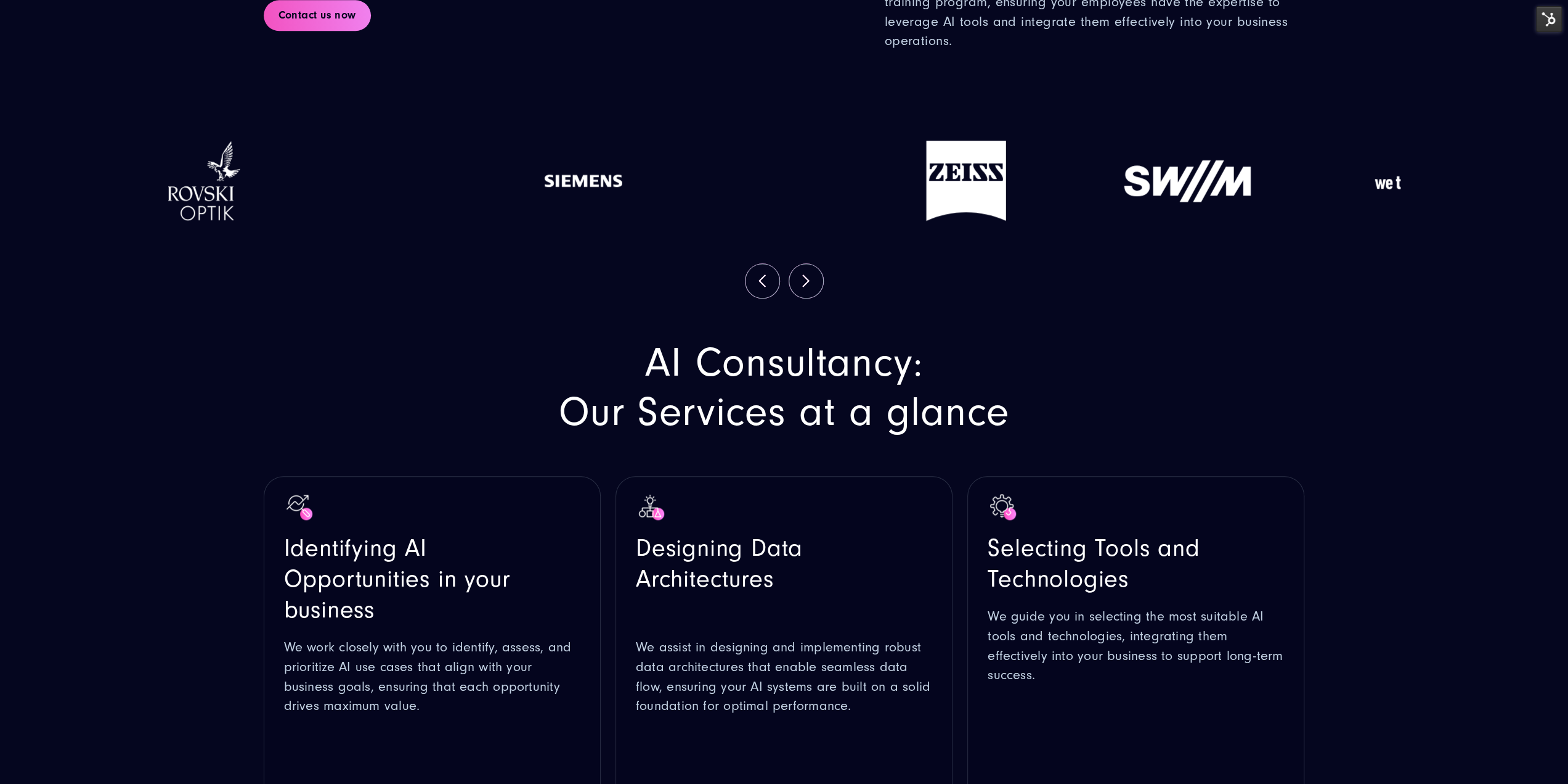
drag, startPoint x: 1036, startPoint y: 204, endPoint x: 224, endPoint y: 206, distance: 812.0
click at [224, 206] on img at bounding box center [184, 180] width 113 height 80
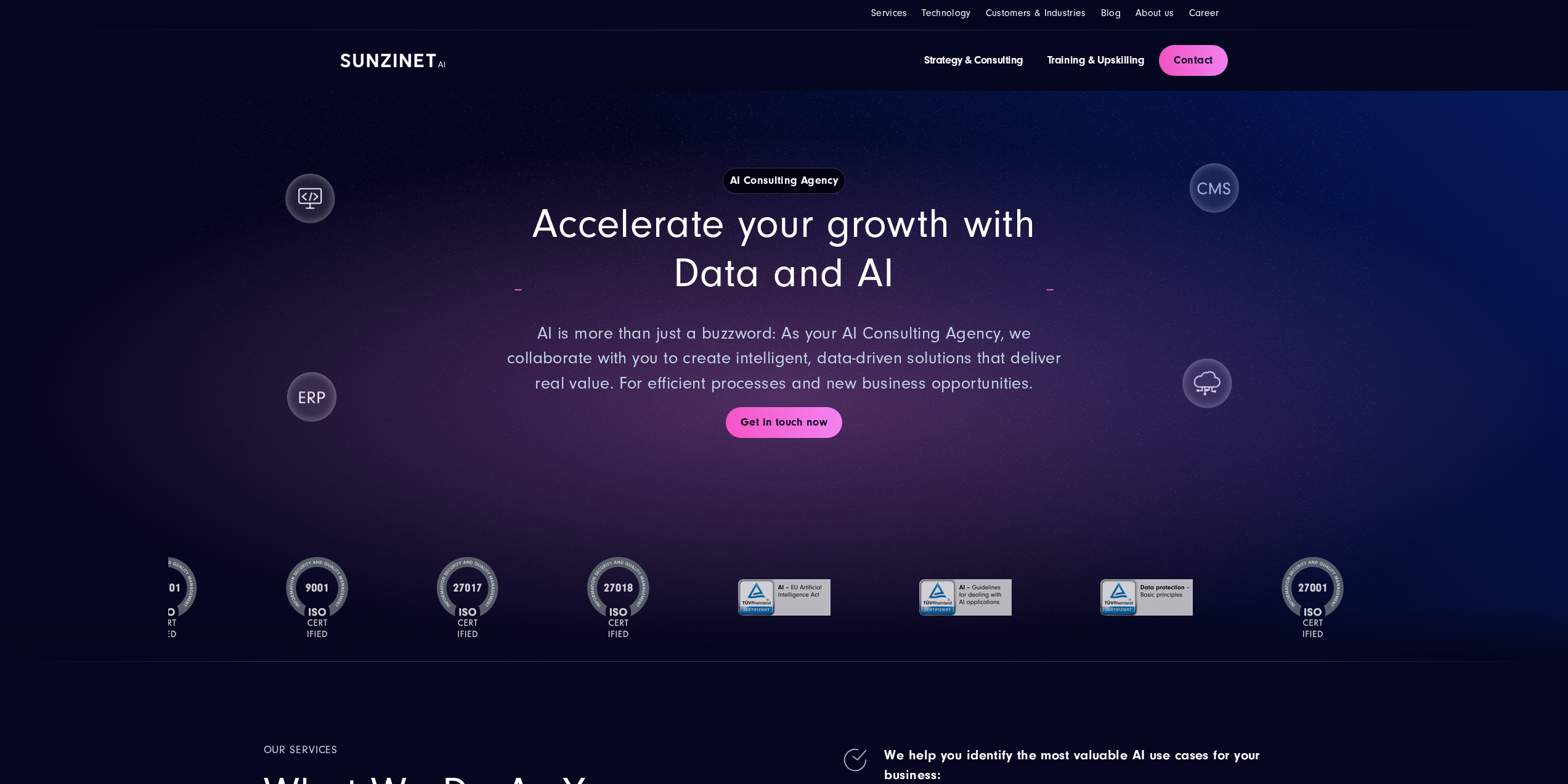
scroll to position [1048, 0]
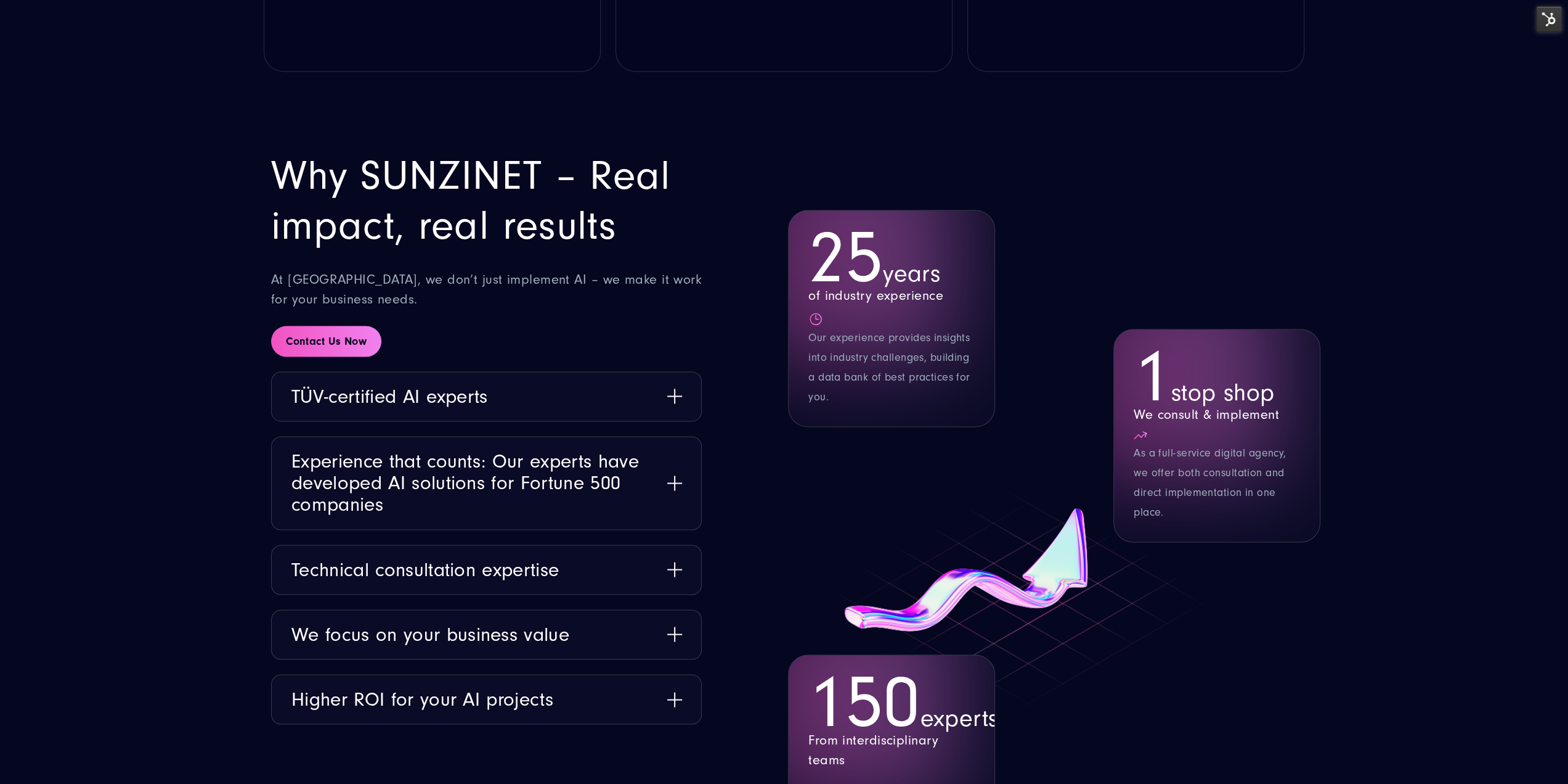
scroll to position [2466, 0]
